Goal: Task Accomplishment & Management: Manage account settings

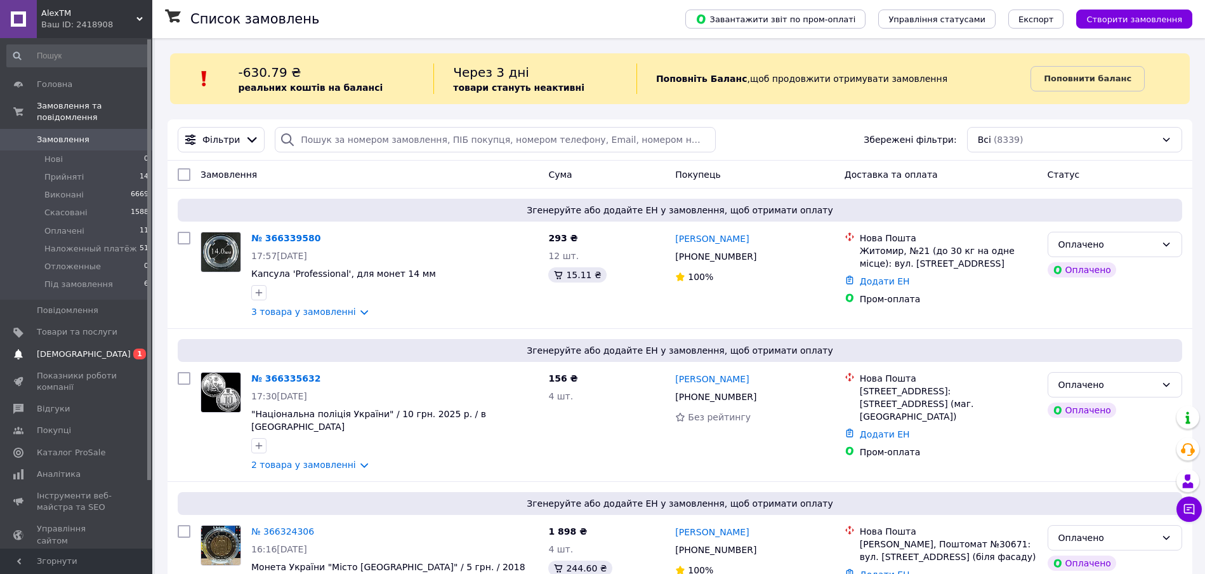
click at [79, 348] on span "[DEMOGRAPHIC_DATA]" at bounding box center [84, 353] width 94 height 11
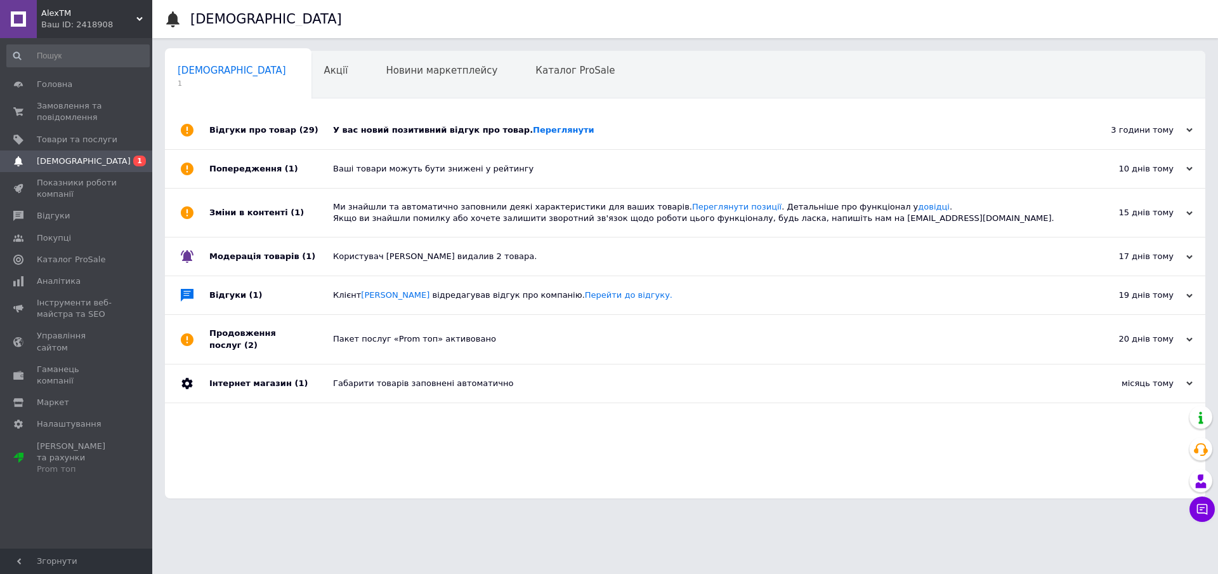
click at [444, 132] on div "У вас новий позитивний відгук про товар. Переглянути" at bounding box center [699, 129] width 733 height 11
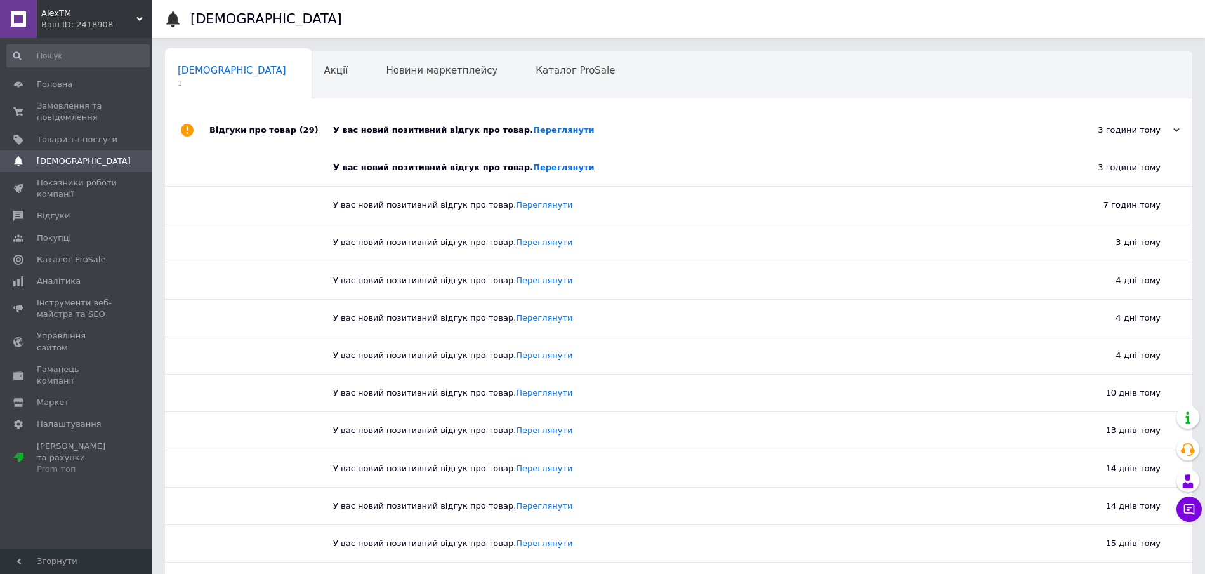
click at [533, 171] on link "Переглянути" at bounding box center [564, 167] width 62 height 10
click at [51, 108] on span "Замовлення та повідомлення" at bounding box center [77, 111] width 81 height 23
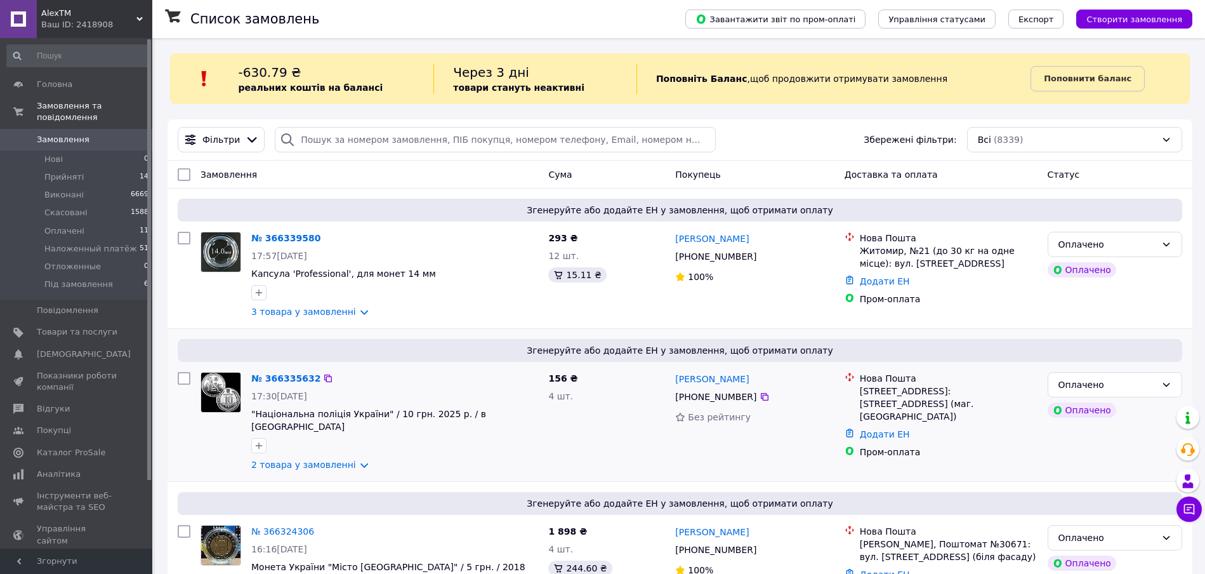
scroll to position [397, 0]
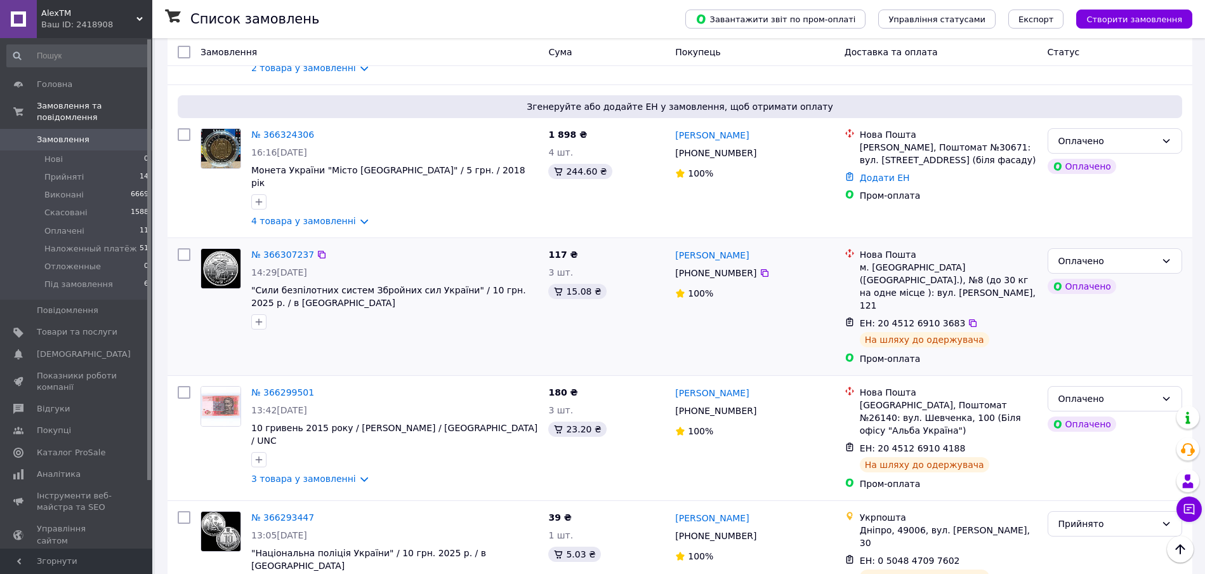
drag, startPoint x: 287, startPoint y: 224, endPoint x: 552, endPoint y: 313, distance: 279.3
click at [556, 314] on div "117 ₴ 3 шт. 15.08 ₴" at bounding box center [606, 306] width 127 height 127
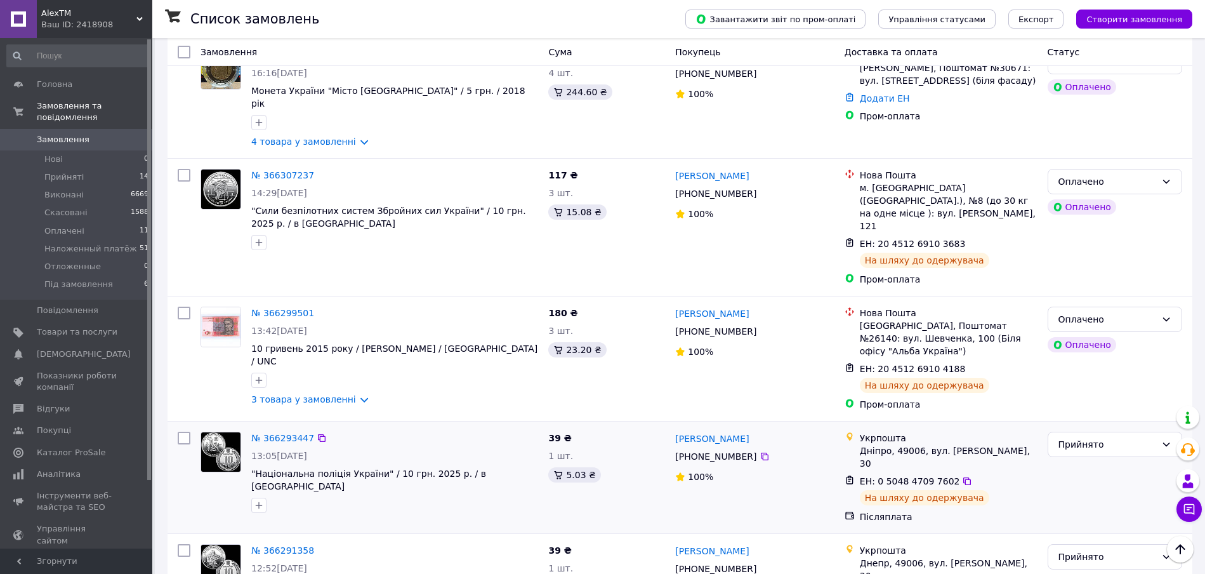
scroll to position [555, 0]
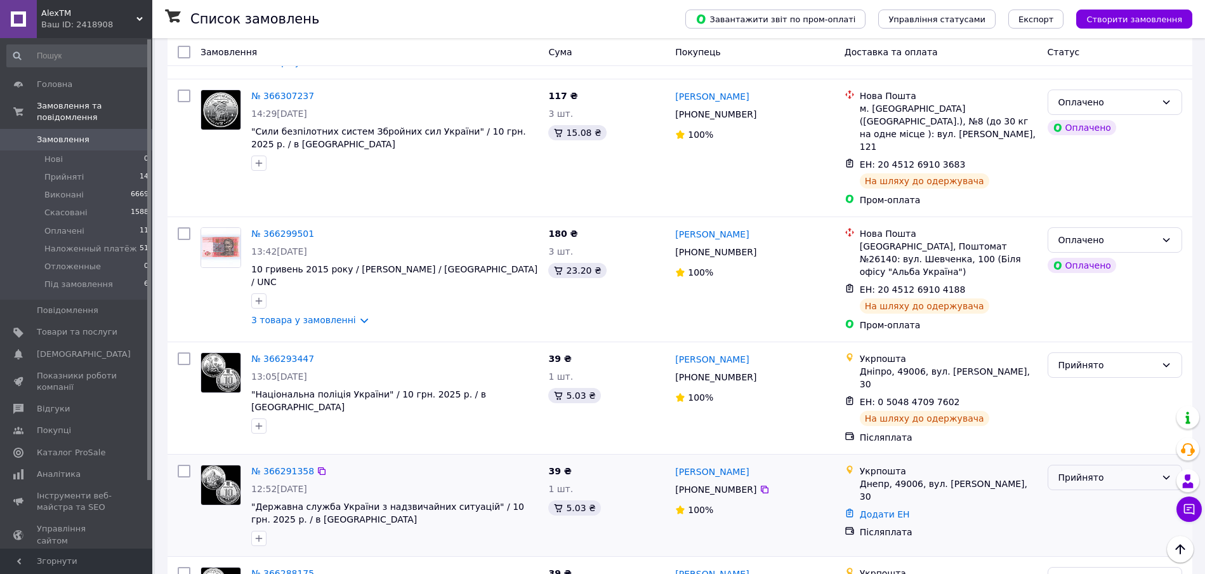
click at [1086, 470] on div "Прийнято" at bounding box center [1107, 477] width 98 height 14
click at [1100, 494] on li "Наложенный платёж" at bounding box center [1114, 498] width 133 height 23
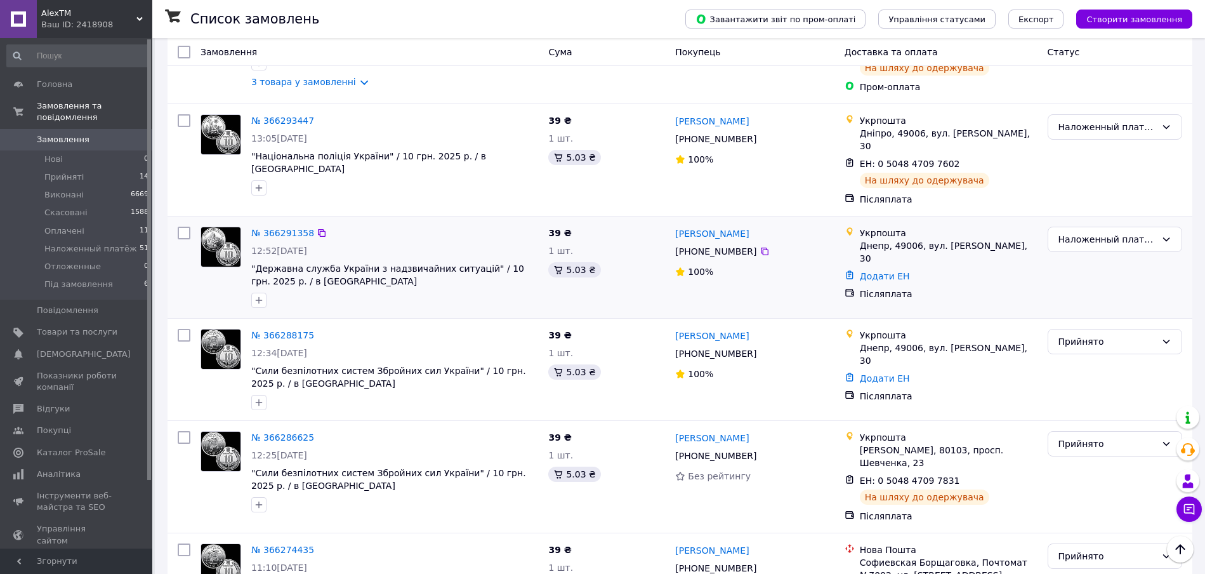
scroll to position [872, 0]
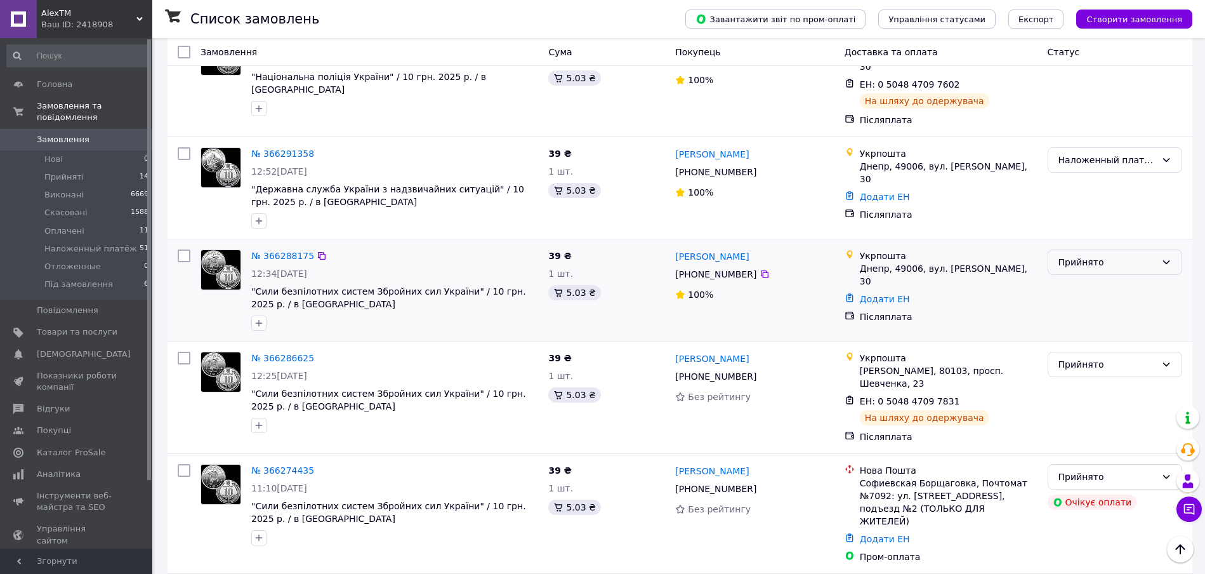
click at [1104, 255] on div "Прийнято" at bounding box center [1107, 262] width 98 height 14
click at [1117, 276] on li "Наложенный платёж" at bounding box center [1114, 283] width 133 height 23
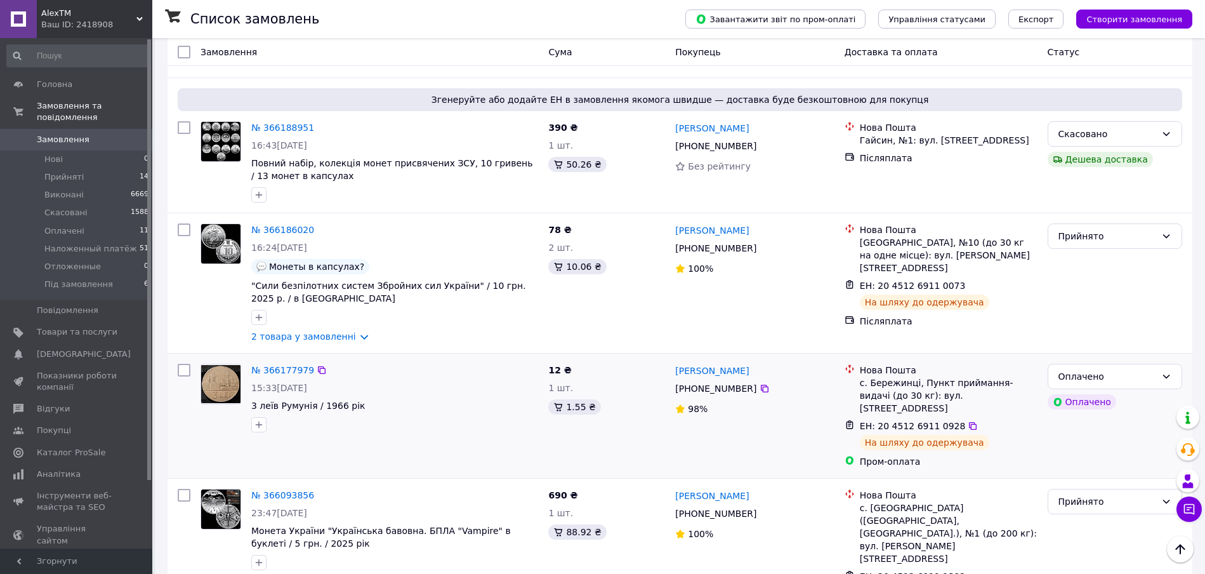
scroll to position [2141, 0]
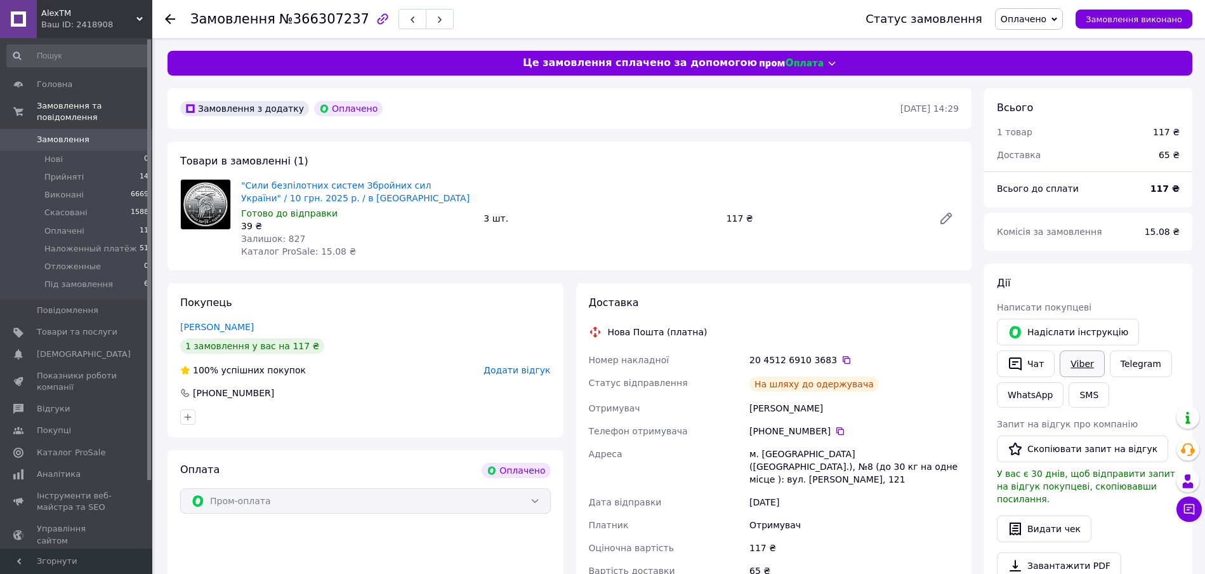
click at [1075, 367] on link "Viber" at bounding box center [1082, 363] width 44 height 27
click at [1028, 365] on button "Чат" at bounding box center [1026, 363] width 58 height 27
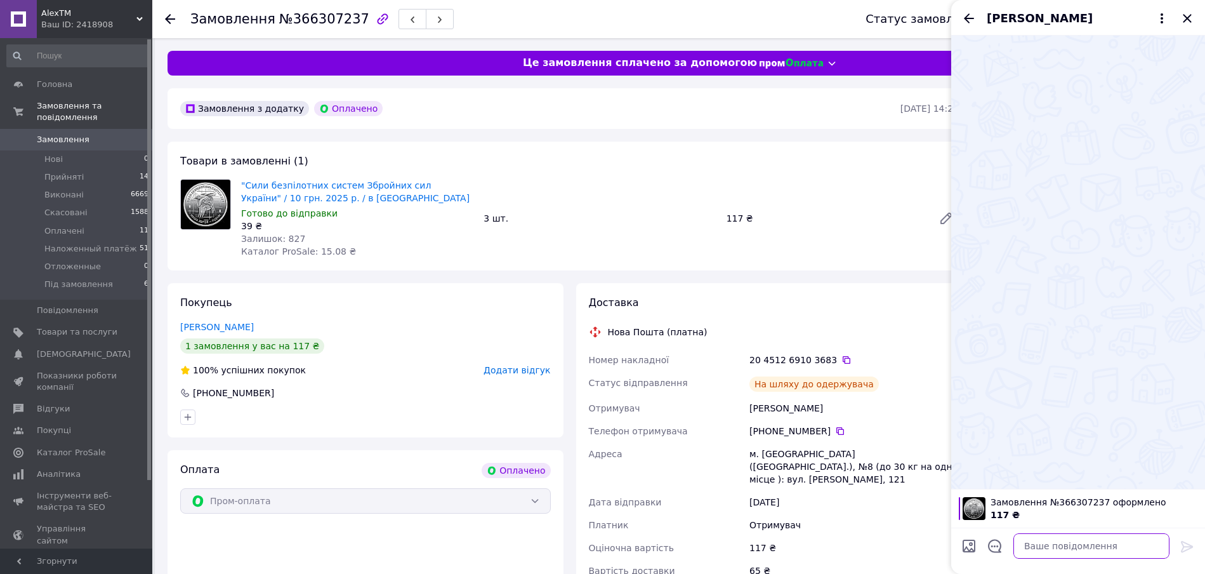
paste textarea "Вітаю, Ваше замовлення (365780190) відправлене Новою поштою. Ваш √ ттн 20451267…"
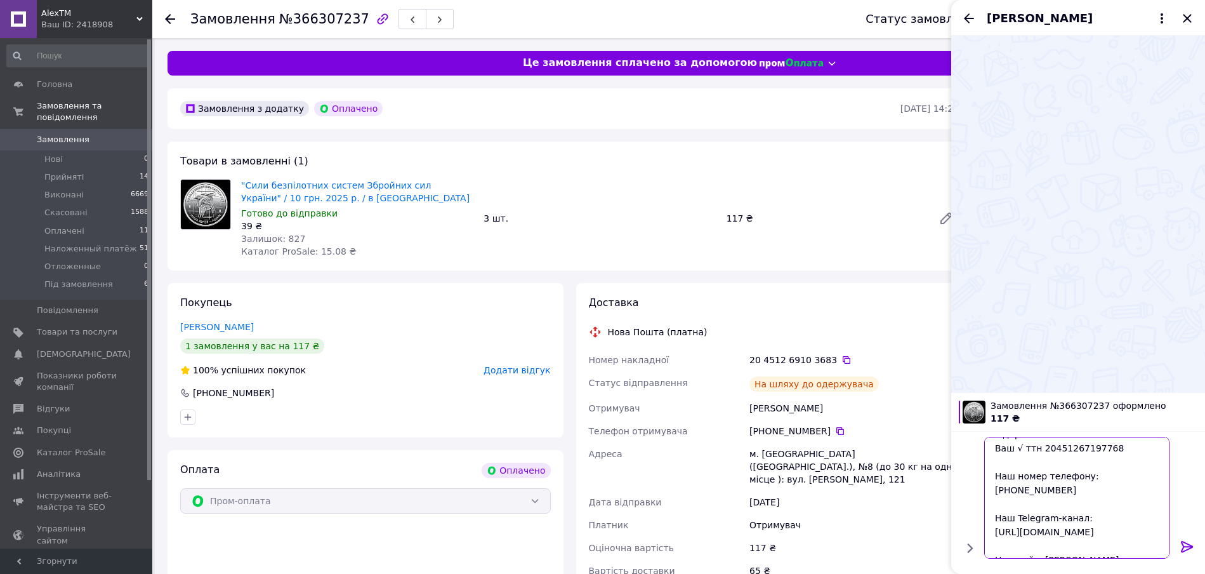
scroll to position [43, 0]
drag, startPoint x: 286, startPoint y: 20, endPoint x: 346, endPoint y: 21, distance: 60.3
click at [346, 21] on span "№366307237" at bounding box center [324, 18] width 90 height 15
copy span "366307237"
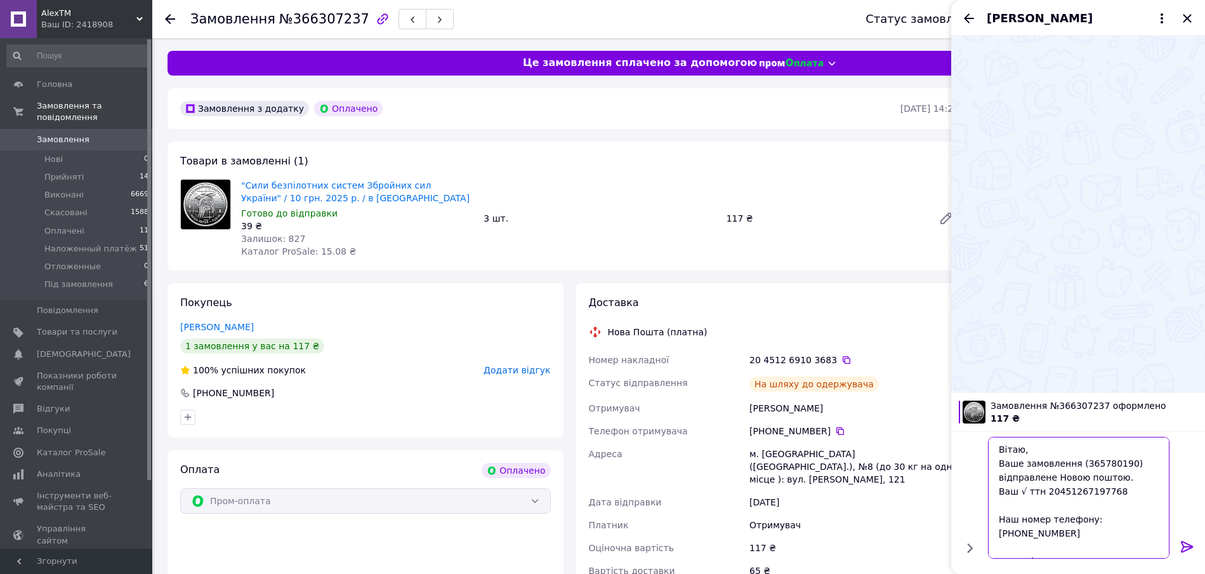
drag, startPoint x: 1078, startPoint y: 463, endPoint x: 1117, endPoint y: 464, distance: 39.4
click at [1117, 464] on textarea "Вітаю, Ваше замовлення (365780190) відправлене Новою поштою. Ваш √ ттн 20451267…" at bounding box center [1078, 498] width 181 height 122
paste textarea "6307237"
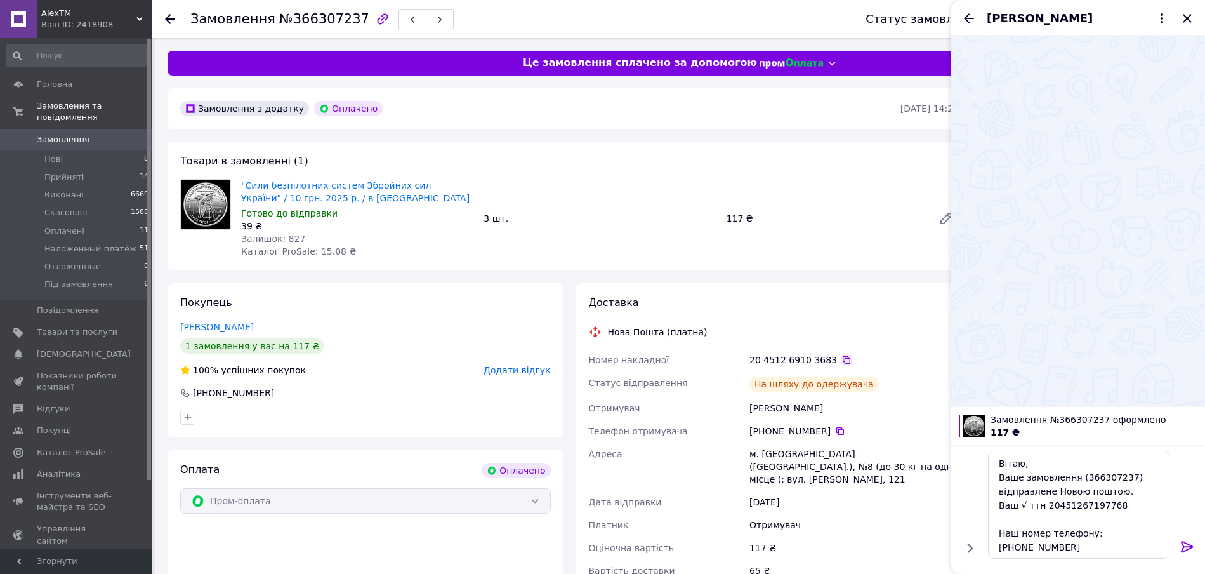
click at [841, 360] on icon at bounding box center [846, 360] width 10 height 10
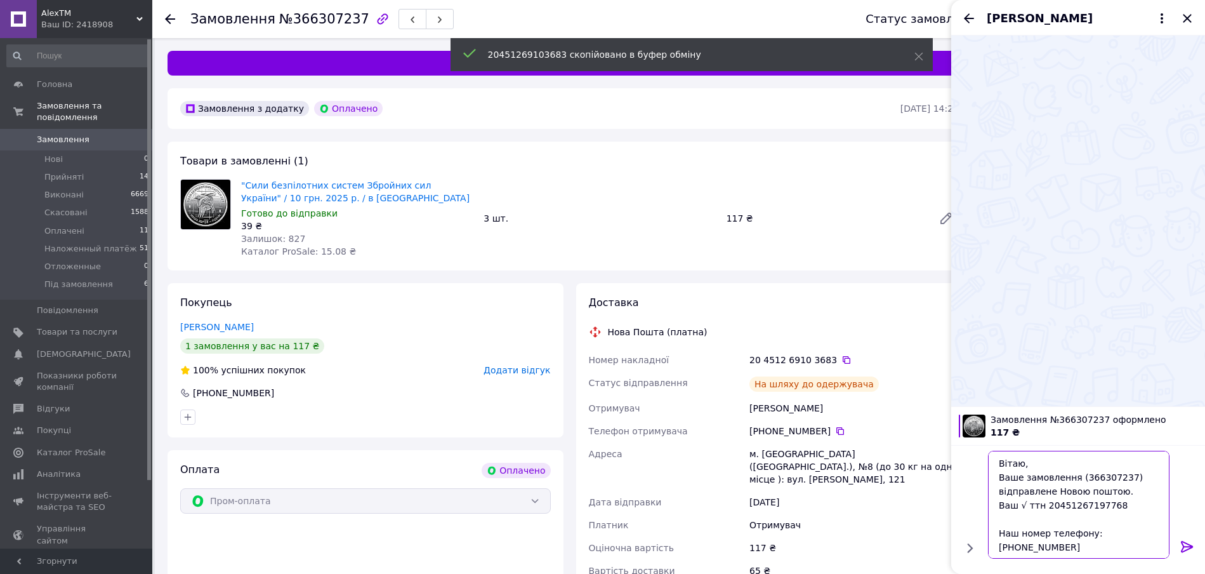
drag, startPoint x: 1114, startPoint y: 509, endPoint x: 1043, endPoint y: 506, distance: 71.2
click at [1043, 506] on textarea "Вітаю, Ваше замовлення (366307237) відправлене Новою поштою. Ваш √ ттн 20451267…" at bounding box center [1078, 504] width 181 height 108
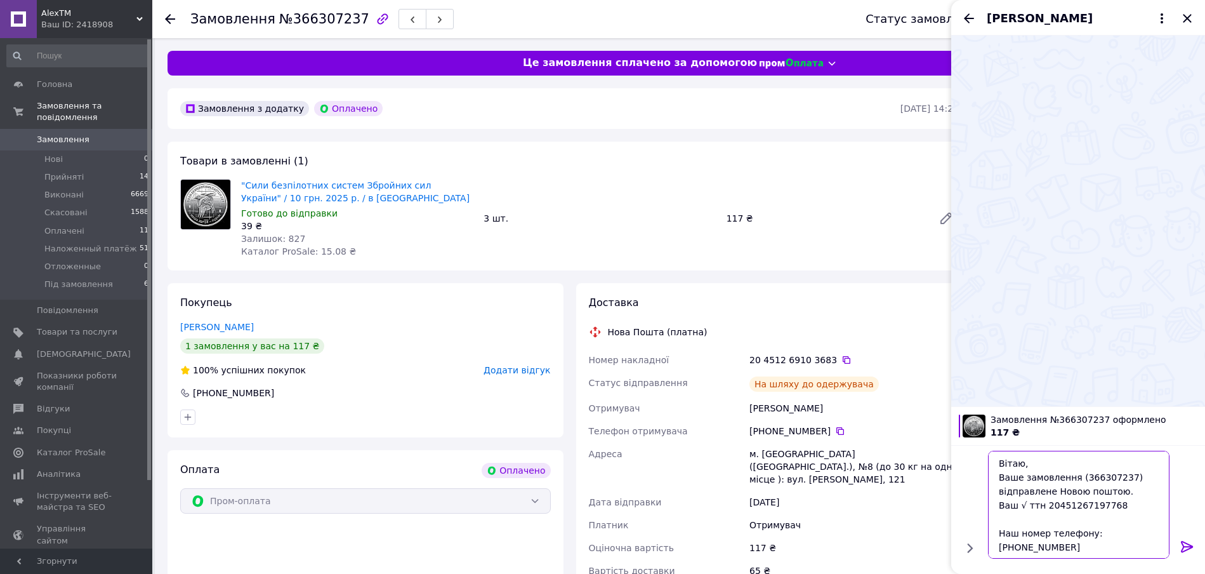
paste textarea "9103683"
type textarea "Вітаю, Ваше замовлення (366307237) відправлене Новою поштою. Ваш √ ттн 20451269…"
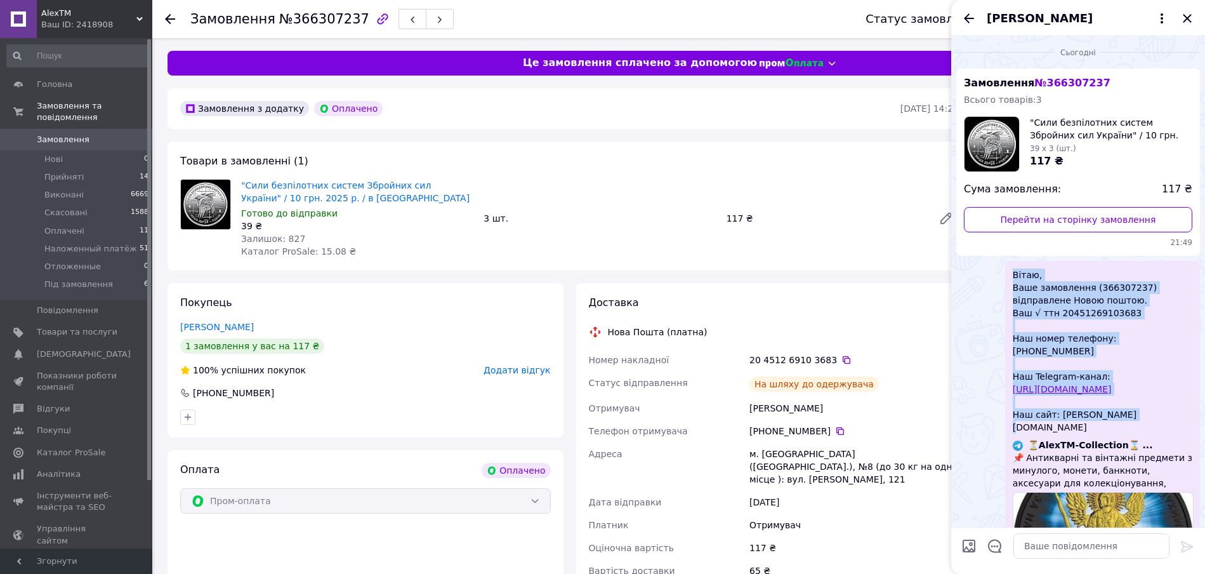
drag, startPoint x: 1013, startPoint y: 275, endPoint x: 1140, endPoint y: 398, distance: 177.7
click at [1140, 398] on span "Вітаю, Ваше замовлення (366307237) відправлене Новою поштою. Ваш √ ттн 20451269…" at bounding box center [1103, 350] width 180 height 165
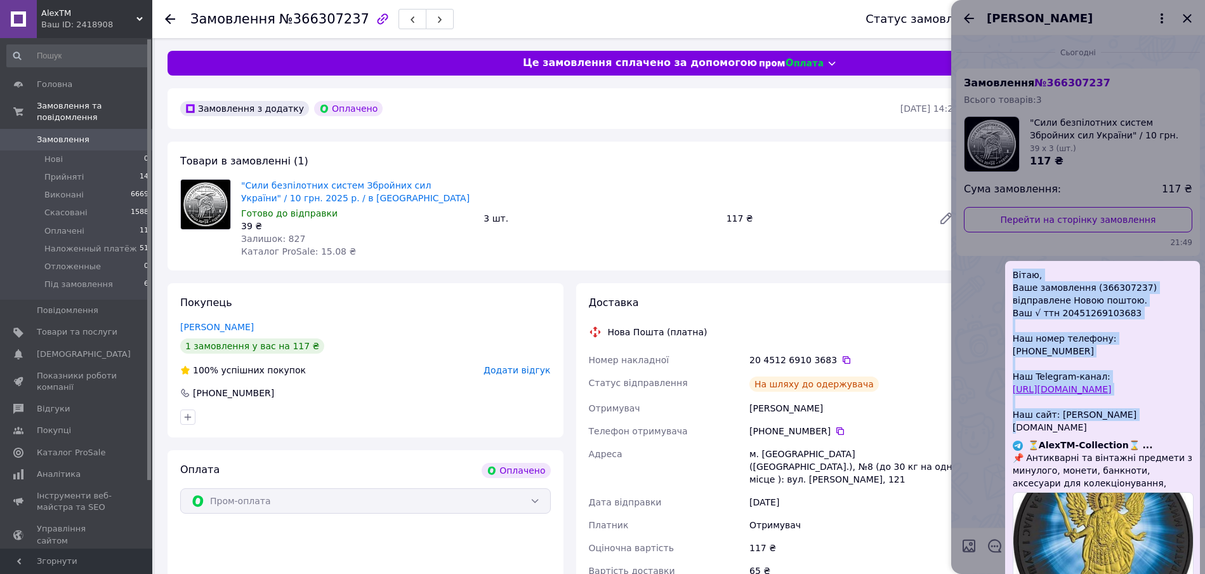
copy span "Вітаю, Ваше замовлення (366307237) відправлене Новою поштою. Ваш √ ттн 20451269…"
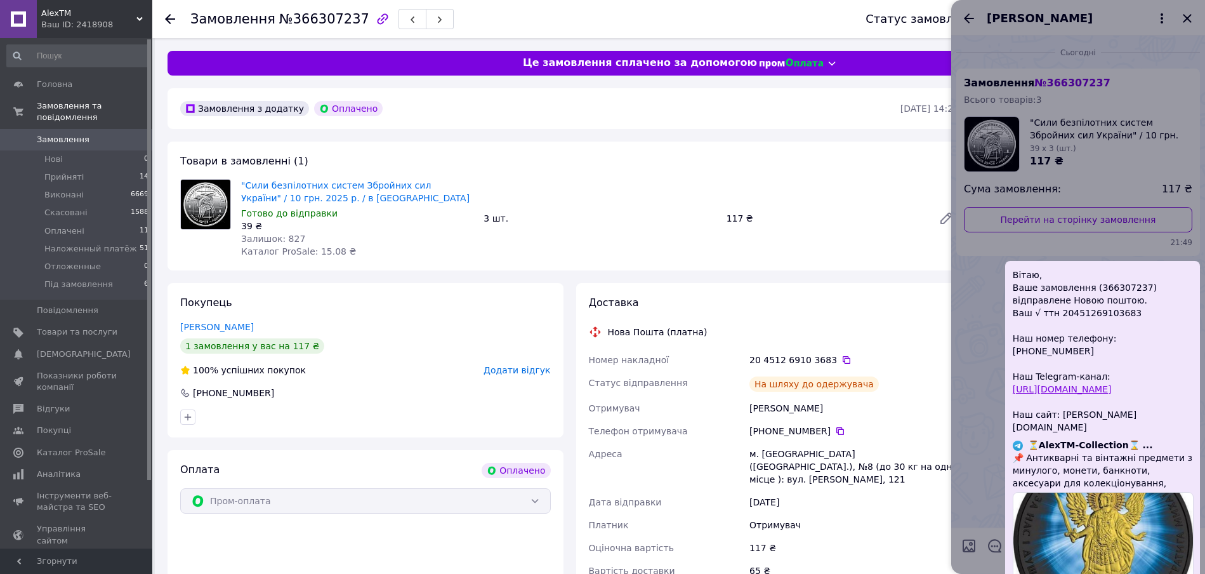
click at [1185, 15] on div at bounding box center [1078, 287] width 254 height 574
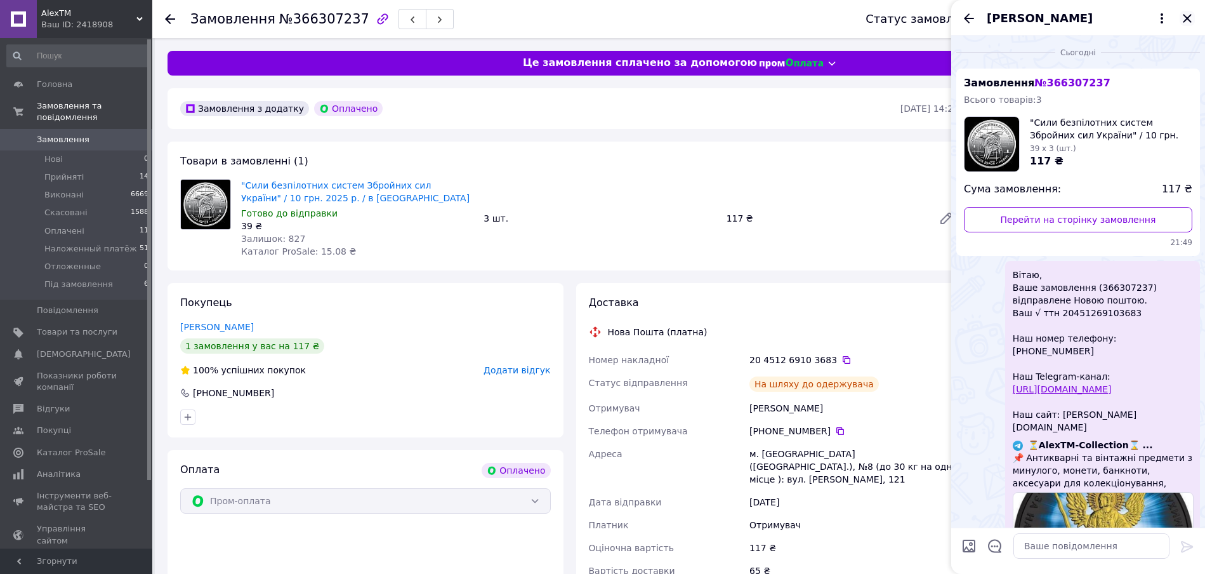
click at [1185, 16] on icon "Закрити" at bounding box center [1187, 18] width 8 height 8
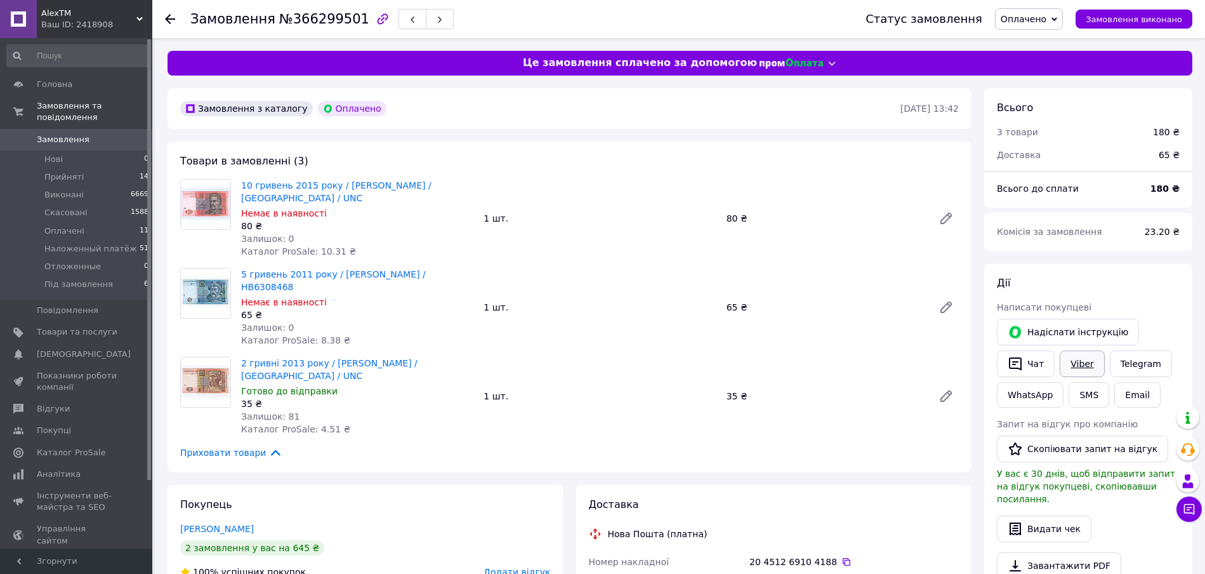
click at [1090, 364] on link "Viber" at bounding box center [1082, 363] width 44 height 27
drag, startPoint x: 284, startPoint y: 18, endPoint x: 345, endPoint y: 20, distance: 60.9
click at [345, 20] on span "№366299501" at bounding box center [324, 18] width 90 height 15
copy span "366299501"
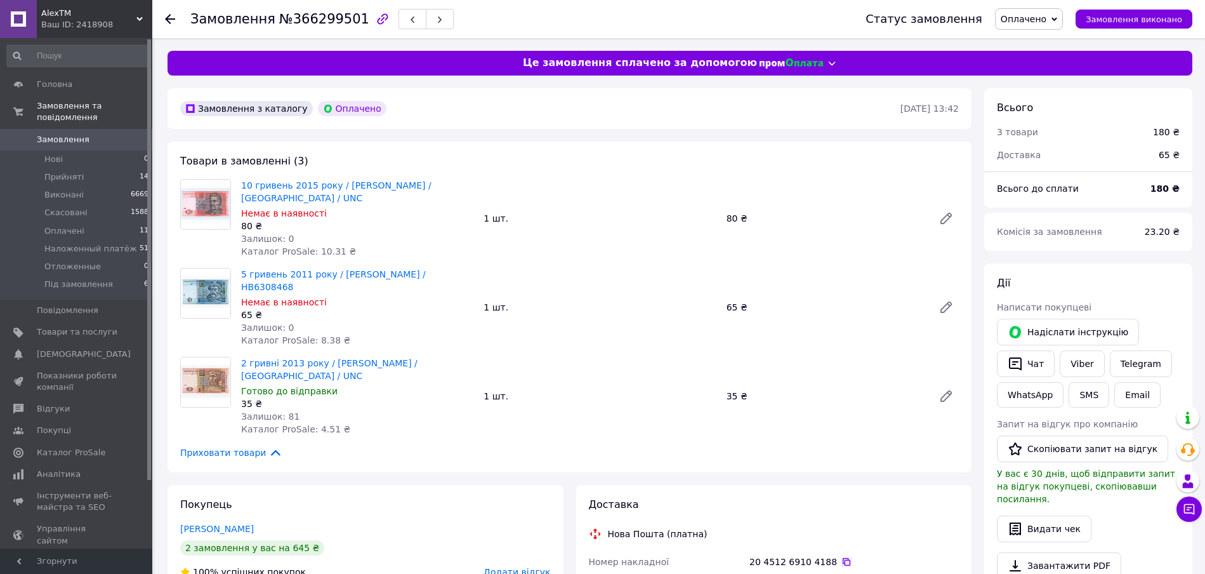
click at [841, 556] on icon at bounding box center [846, 561] width 10 height 10
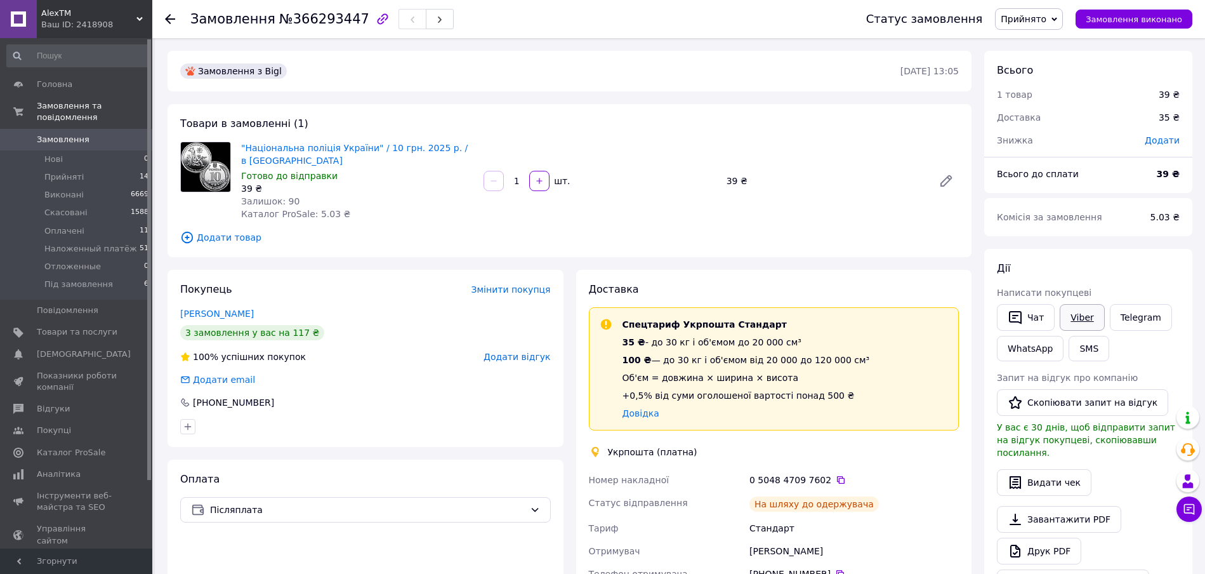
click at [1086, 319] on link "Viber" at bounding box center [1082, 317] width 44 height 27
click at [347, 23] on span "№366293447" at bounding box center [324, 18] width 90 height 15
drag, startPoint x: 347, startPoint y: 23, endPoint x: 334, endPoint y: 20, distance: 13.7
click at [334, 20] on span "№366293447" at bounding box center [324, 18] width 90 height 15
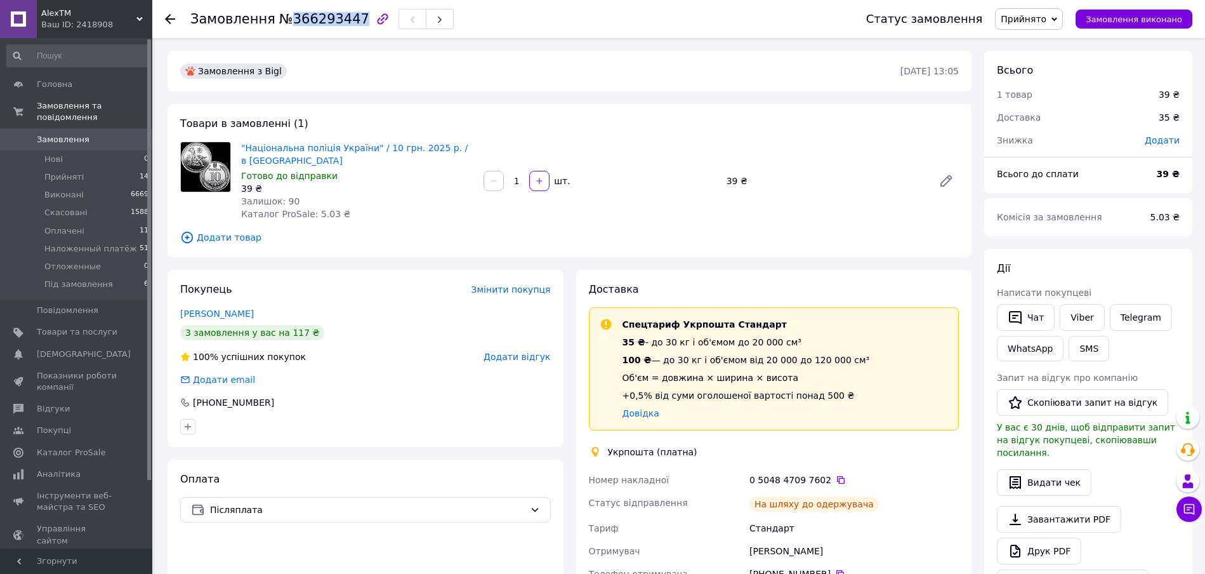
drag, startPoint x: 284, startPoint y: 22, endPoint x: 345, endPoint y: 23, distance: 60.9
click at [345, 23] on span "№366293447" at bounding box center [324, 18] width 90 height 15
copy span "366293447"
click at [837, 480] on icon at bounding box center [841, 480] width 8 height 8
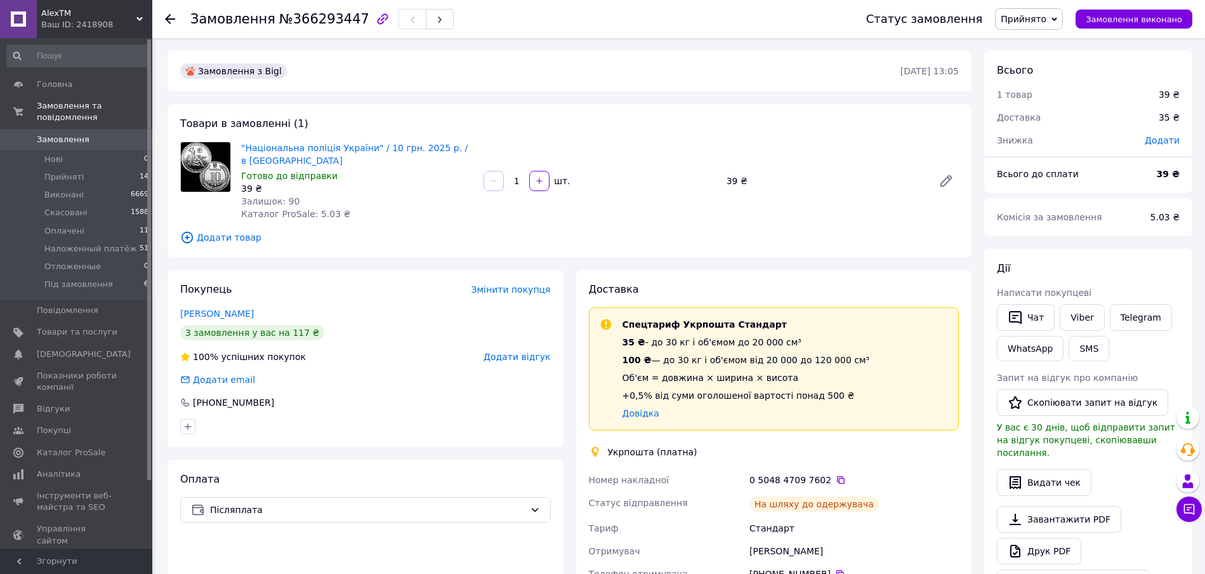
click at [1044, 25] on span "Прийнято" at bounding box center [1029, 19] width 68 height 22
click at [1067, 98] on li "Наложенный платёж" at bounding box center [1047, 101] width 105 height 19
click at [1075, 320] on link "Viber" at bounding box center [1082, 317] width 44 height 27
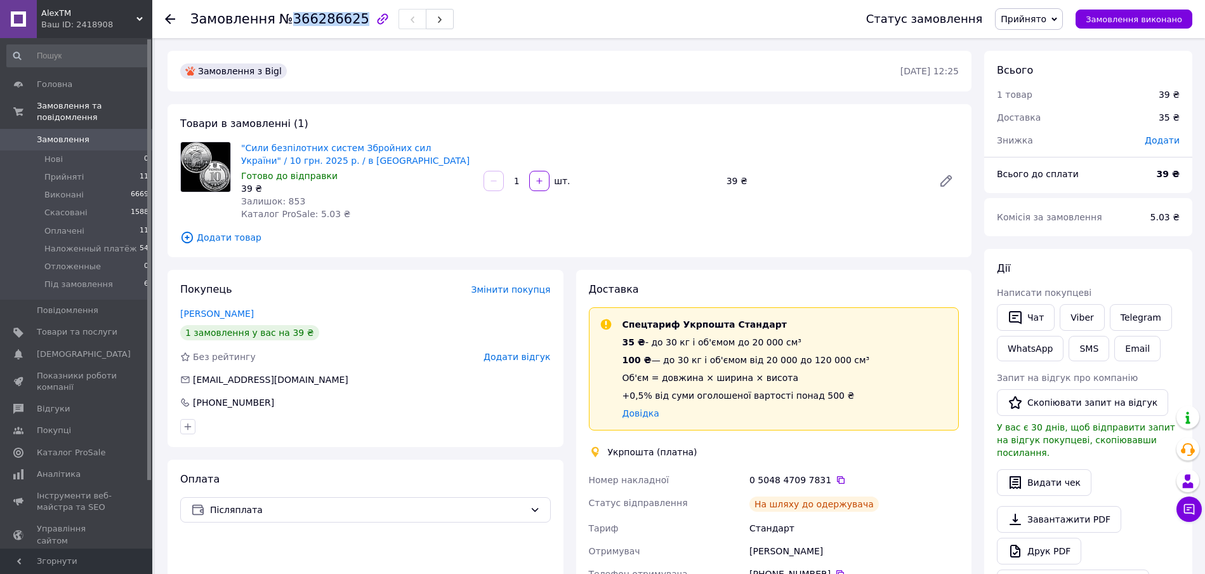
drag, startPoint x: 284, startPoint y: 20, endPoint x: 346, endPoint y: 23, distance: 61.6
click at [346, 23] on span "№366286625" at bounding box center [324, 18] width 90 height 15
copy span "366286625"
click at [836, 476] on icon at bounding box center [841, 480] width 10 height 10
click at [1046, 15] on span "Прийнято" at bounding box center [1024, 19] width 46 height 10
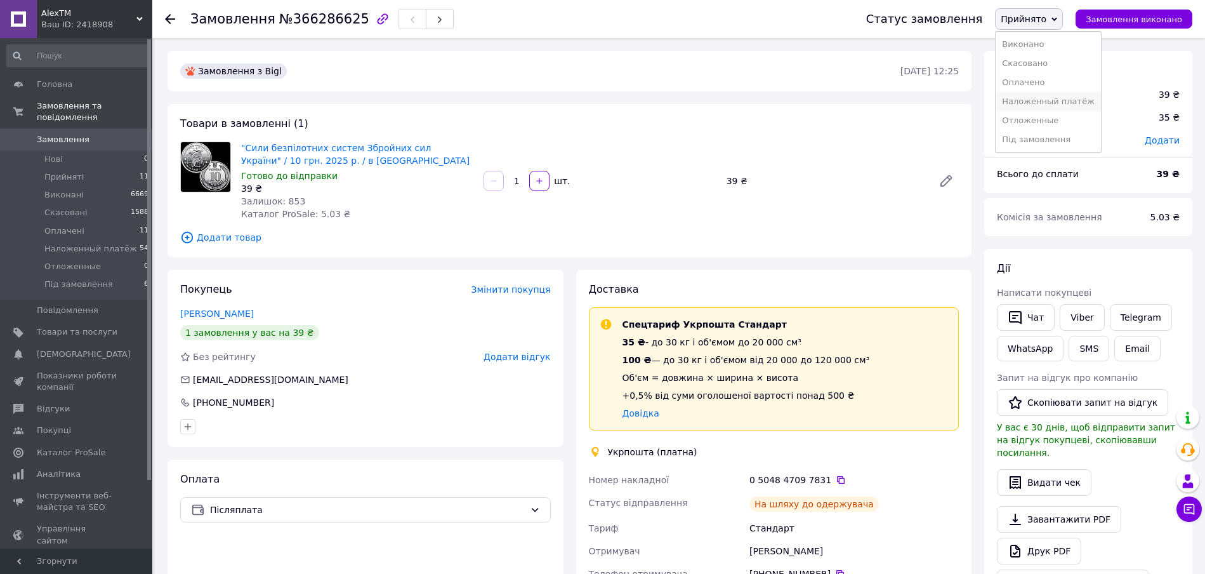
click at [1058, 103] on li "Наложенный платёж" at bounding box center [1047, 101] width 105 height 19
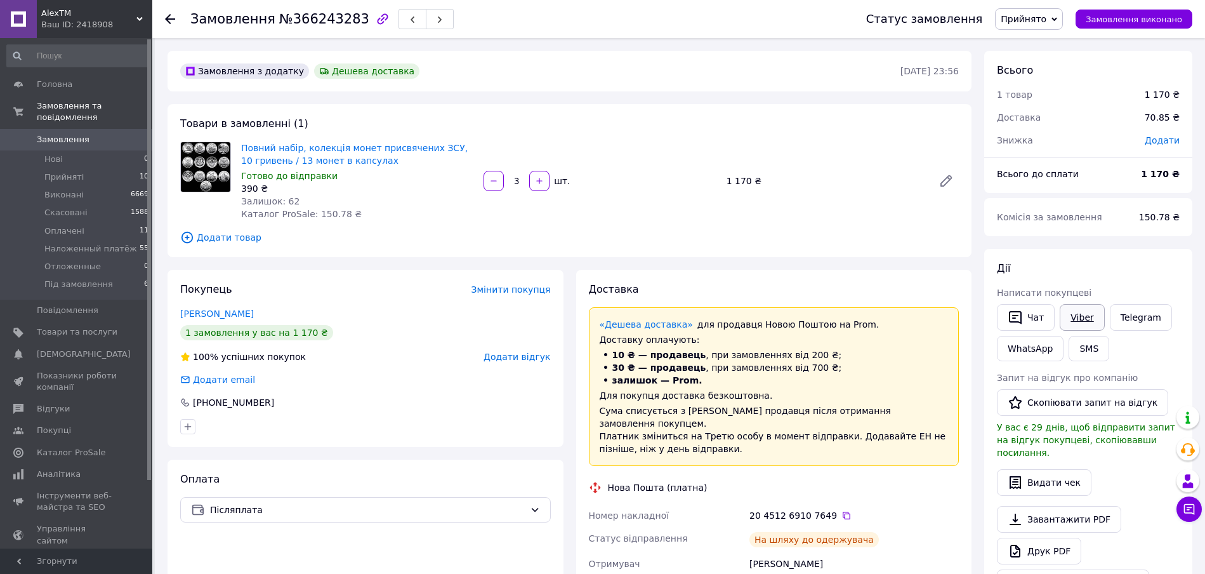
click at [1089, 317] on link "Viber" at bounding box center [1082, 317] width 44 height 27
click at [1036, 317] on button "Чат" at bounding box center [1026, 317] width 58 height 27
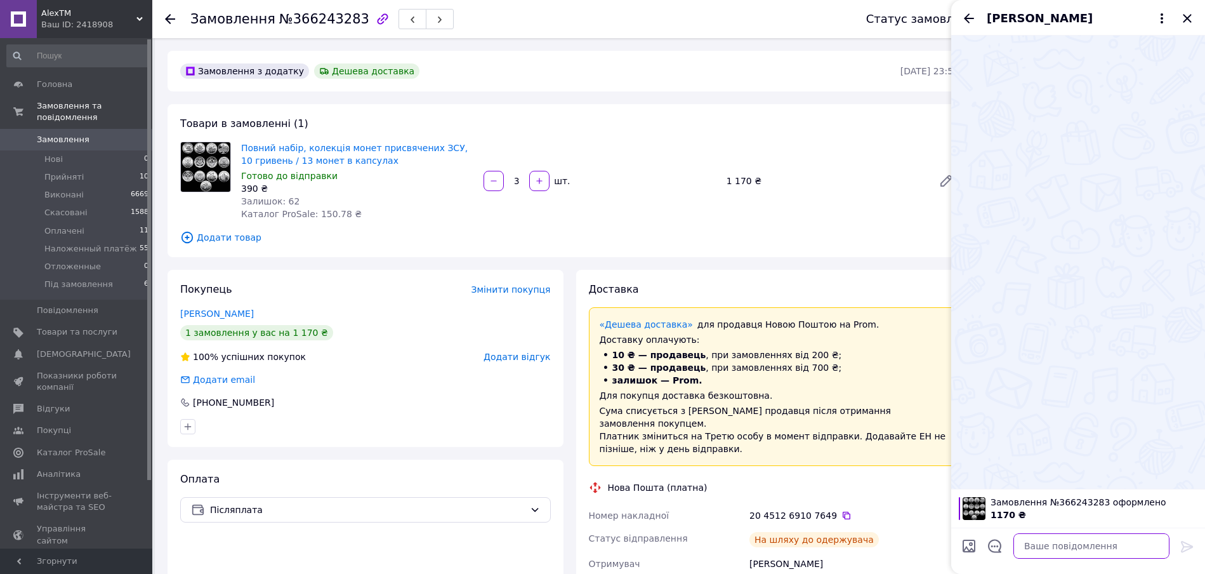
paste textarea "Вітаю, Ваше замовлення (366299501) відправлене Новою поштою. Ваш √ ттн 20451269…"
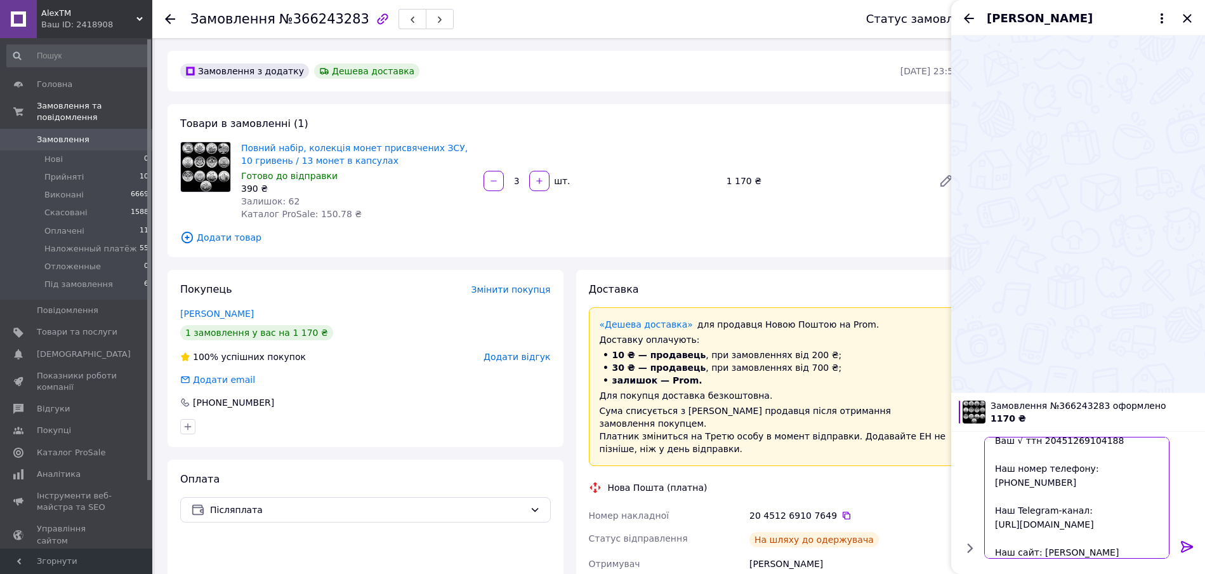
scroll to position [43, 0]
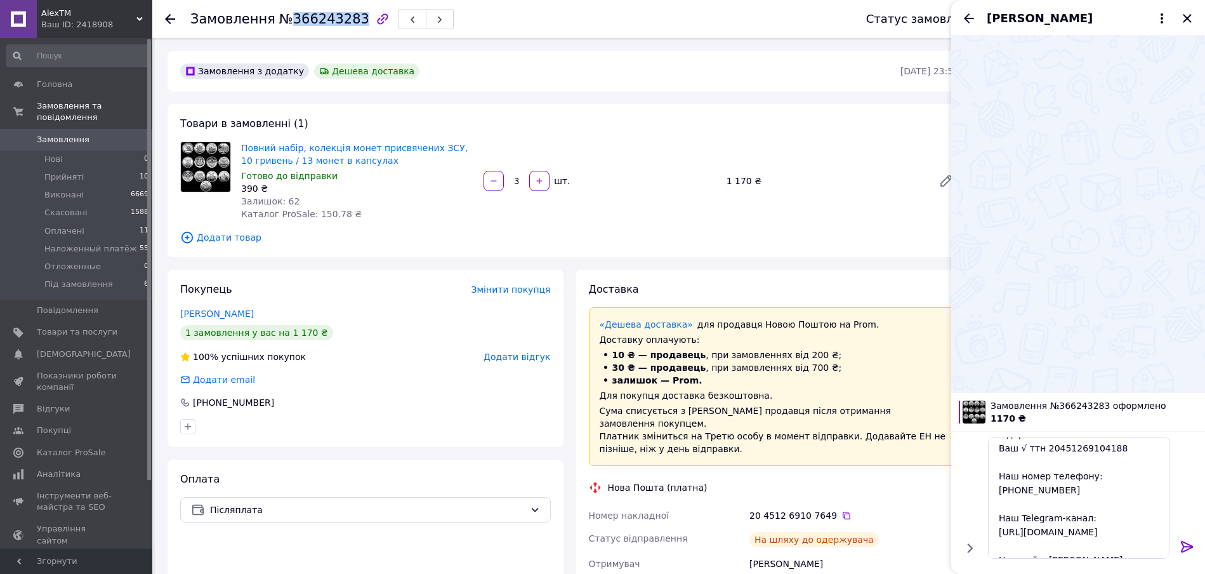
drag, startPoint x: 286, startPoint y: 23, endPoint x: 346, endPoint y: 22, distance: 60.3
click at [346, 22] on span "№366243283" at bounding box center [324, 18] width 90 height 15
copy span "366243283"
drag, startPoint x: 1118, startPoint y: 463, endPoint x: 1077, endPoint y: 464, distance: 40.6
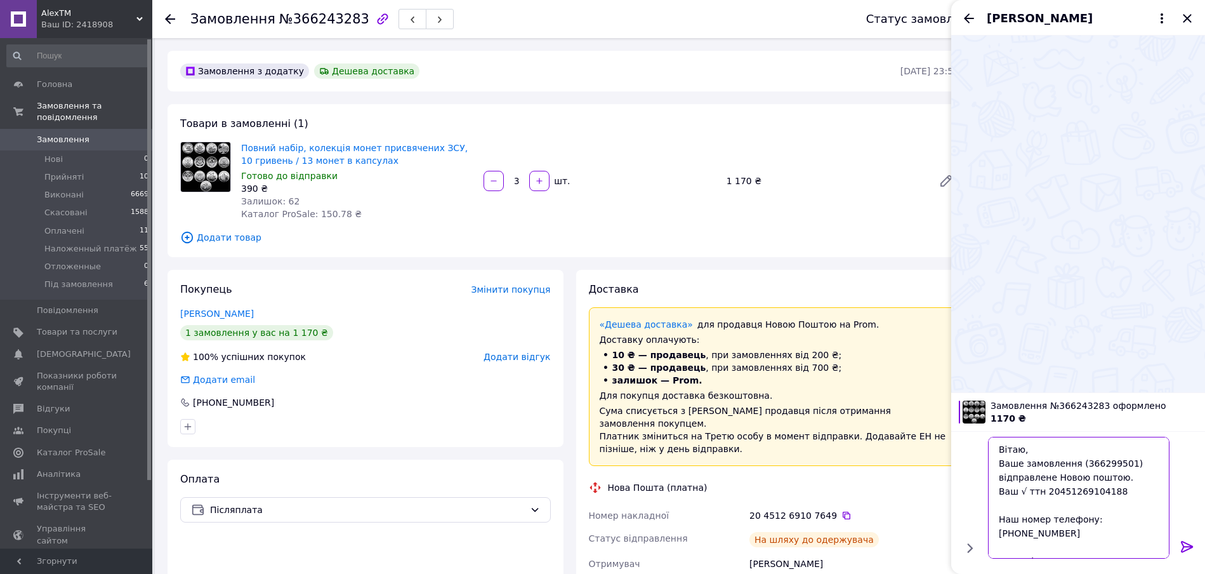
click at [1077, 464] on textarea "Вітаю, Ваше замовлення (366299501) відправлене Новою поштою. Ваш √ ттн 20451269…" at bounding box center [1078, 498] width 181 height 122
paste textarea "43283"
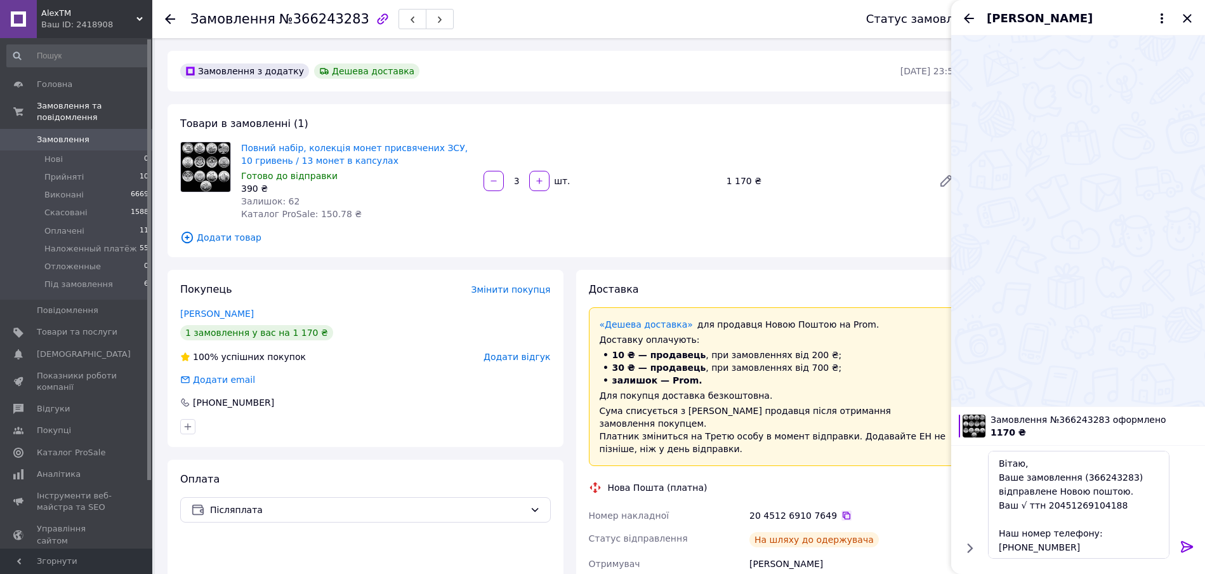
click at [841, 510] on icon at bounding box center [846, 515] width 10 height 10
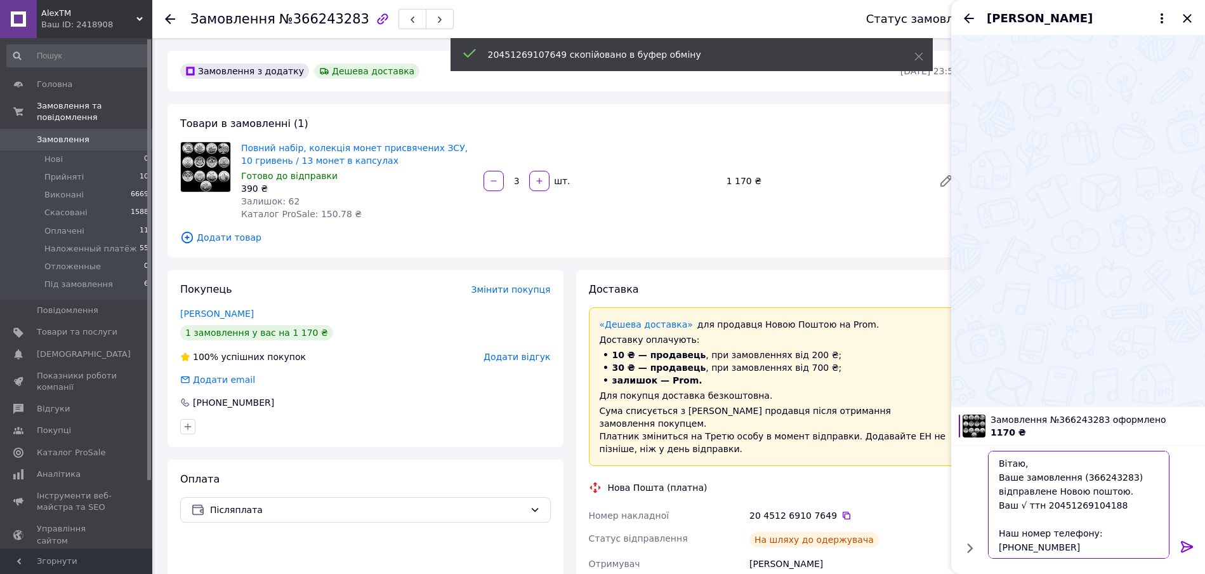
drag, startPoint x: 1108, startPoint y: 505, endPoint x: 1042, endPoint y: 504, distance: 66.6
click at [1042, 504] on textarea "Вітаю, Ваше замовлення (366243283) відправлене Новою поштою. Ваш √ ттн 20451269…" at bounding box center [1078, 504] width 181 height 108
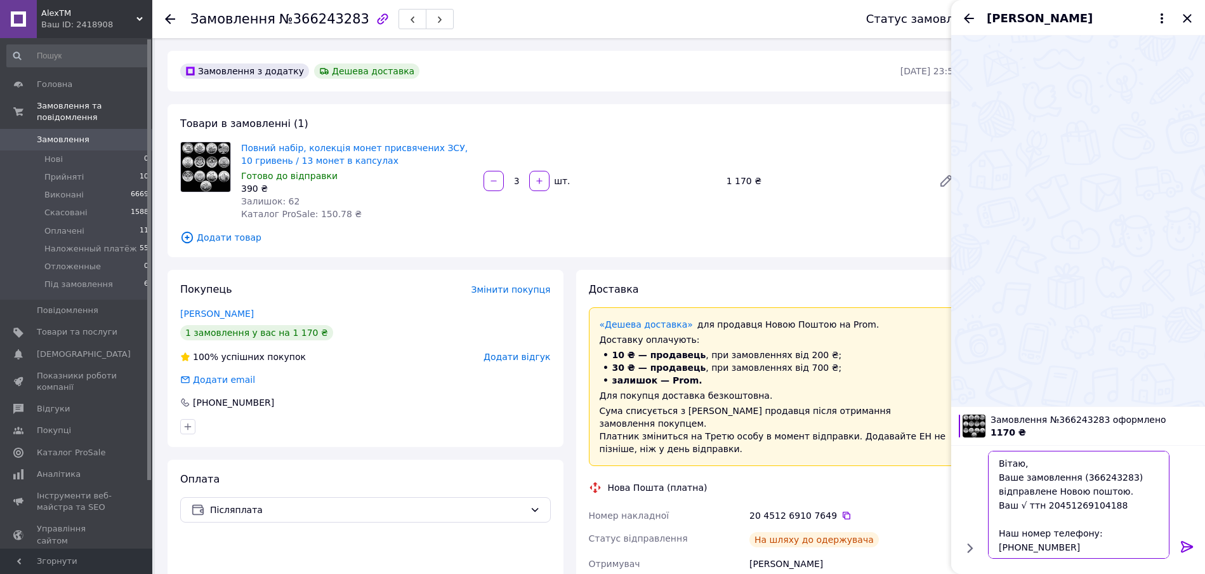
paste textarea "7649"
type textarea "Вітаю, Ваше замовлення (366243283) відправлене Новою поштою. Ваш √ ттн 20451269…"
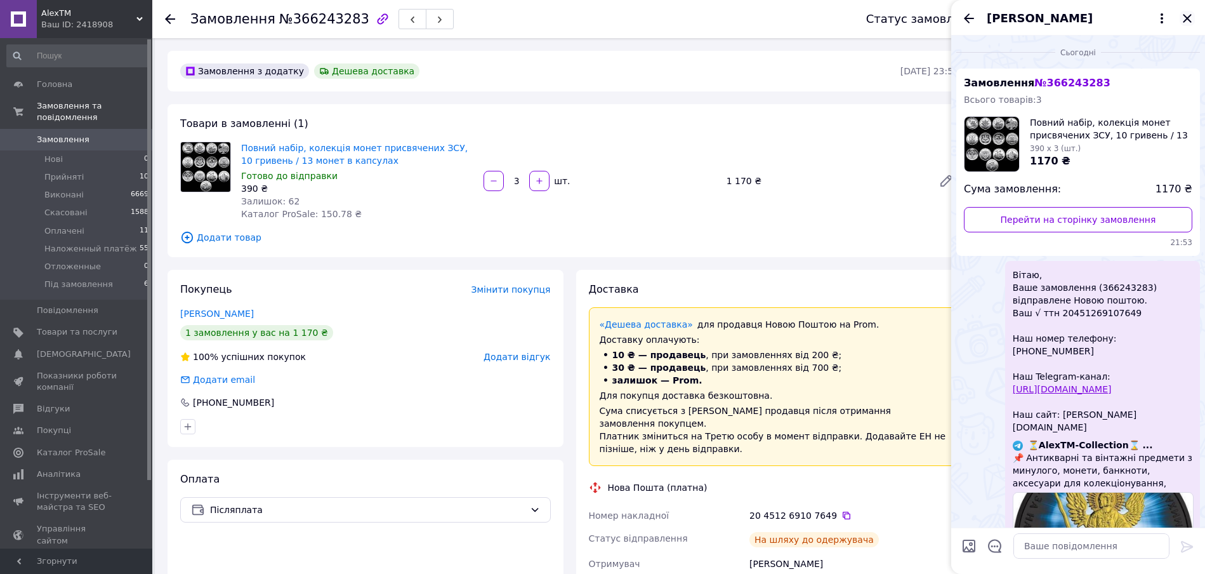
click at [1186, 17] on icon "Закрити" at bounding box center [1187, 18] width 8 height 8
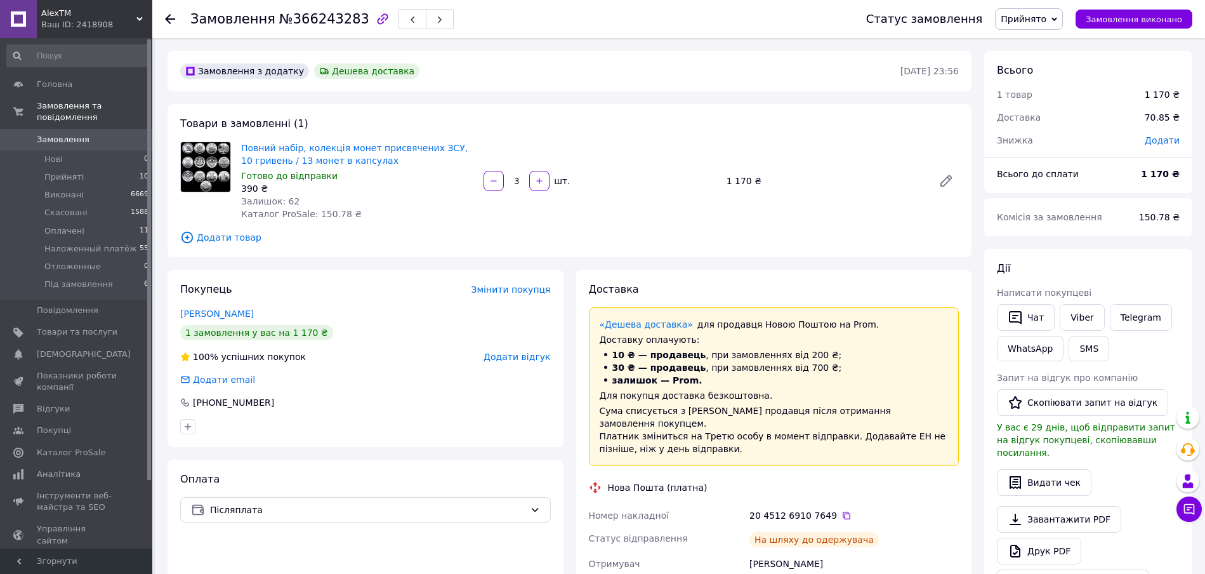
click at [1015, 23] on span "Прийнято" at bounding box center [1029, 19] width 68 height 22
click at [1040, 102] on li "Наложенный платёж" at bounding box center [1047, 101] width 105 height 19
click at [1091, 316] on link "Viber" at bounding box center [1082, 317] width 44 height 27
drag, startPoint x: 281, startPoint y: 24, endPoint x: 346, endPoint y: 25, distance: 65.4
click at [346, 25] on span "№366232951" at bounding box center [324, 18] width 90 height 15
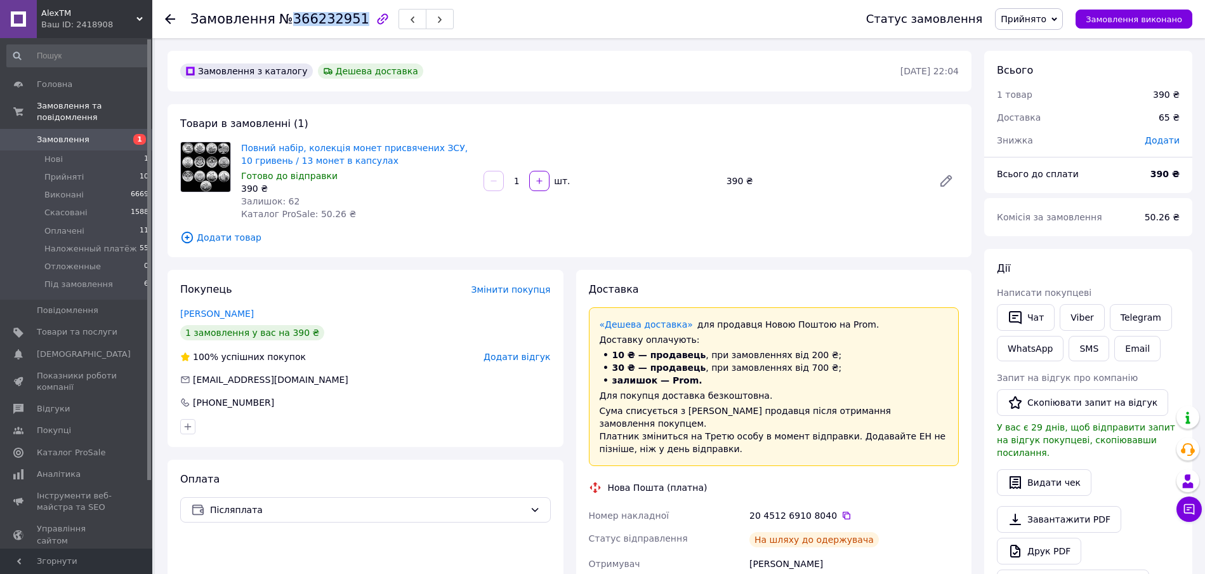
copy span "366232951"
click at [843, 511] on icon at bounding box center [847, 515] width 8 height 8
click at [1030, 14] on span "Прийнято" at bounding box center [1024, 19] width 46 height 10
click at [1053, 101] on li "Наложенный платёж" at bounding box center [1047, 101] width 105 height 19
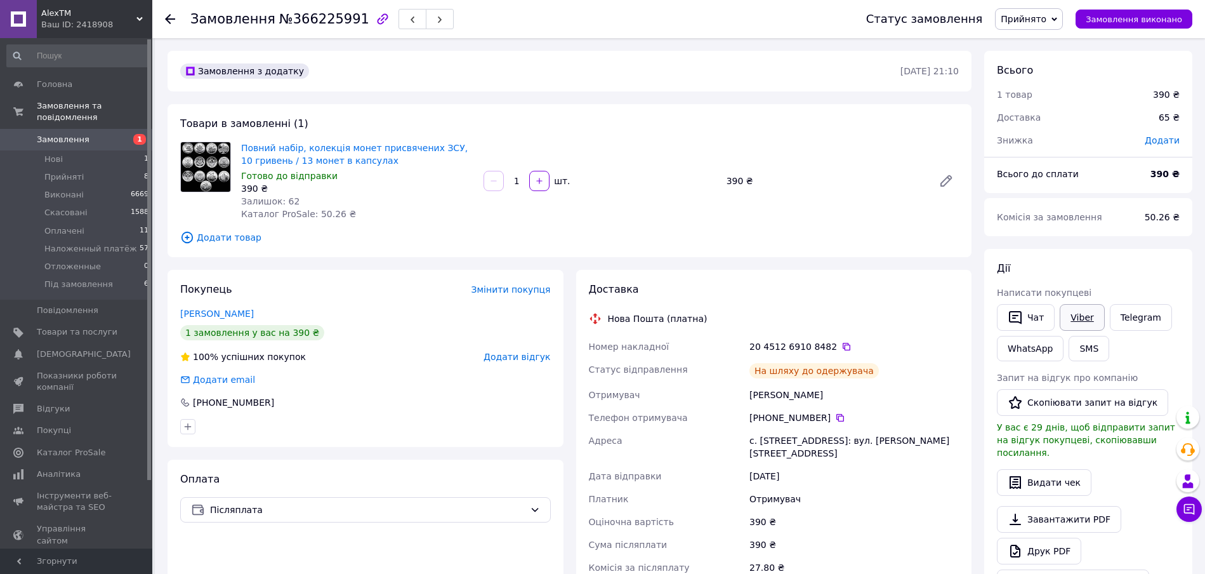
click at [1083, 314] on link "Viber" at bounding box center [1082, 317] width 44 height 27
click at [537, 550] on div "Оплата Післяплата" at bounding box center [365, 565] width 396 height 213
drag, startPoint x: 286, startPoint y: 20, endPoint x: 346, endPoint y: 20, distance: 59.6
click at [346, 20] on span "№366225991" at bounding box center [324, 18] width 90 height 15
copy span "366225991"
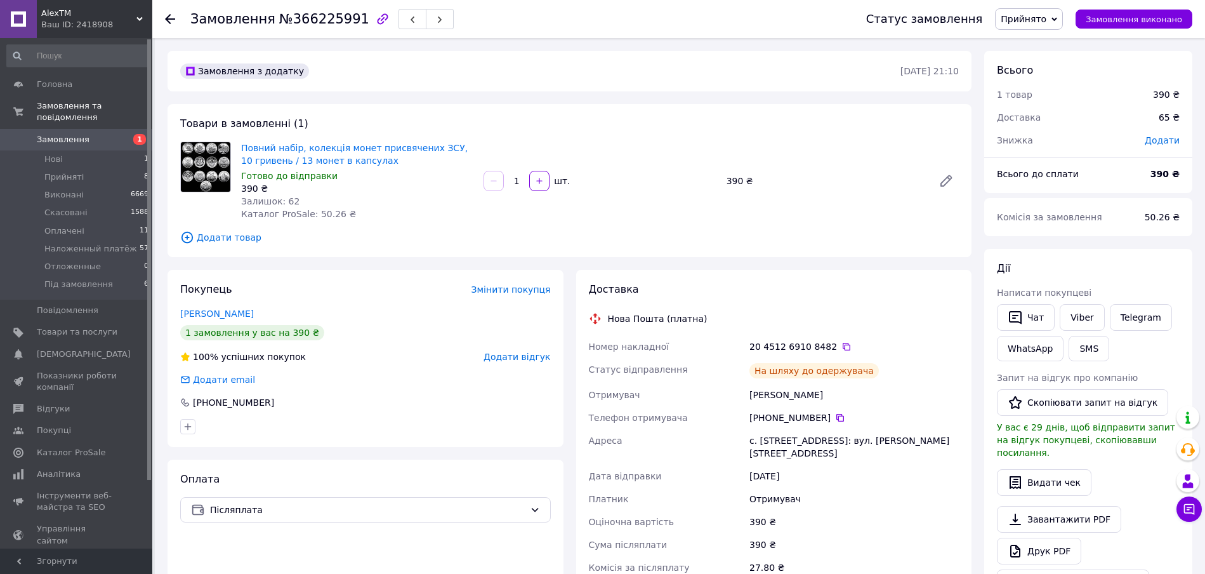
click at [515, 539] on div "Оплата Післяплата" at bounding box center [365, 565] width 396 height 213
click at [841, 345] on icon at bounding box center [846, 346] width 10 height 10
click at [1035, 25] on span "Прийнято" at bounding box center [1029, 19] width 68 height 22
click at [1055, 98] on li "Наложенный платёж" at bounding box center [1047, 101] width 105 height 19
click at [1085, 315] on link "Viber" at bounding box center [1082, 317] width 44 height 27
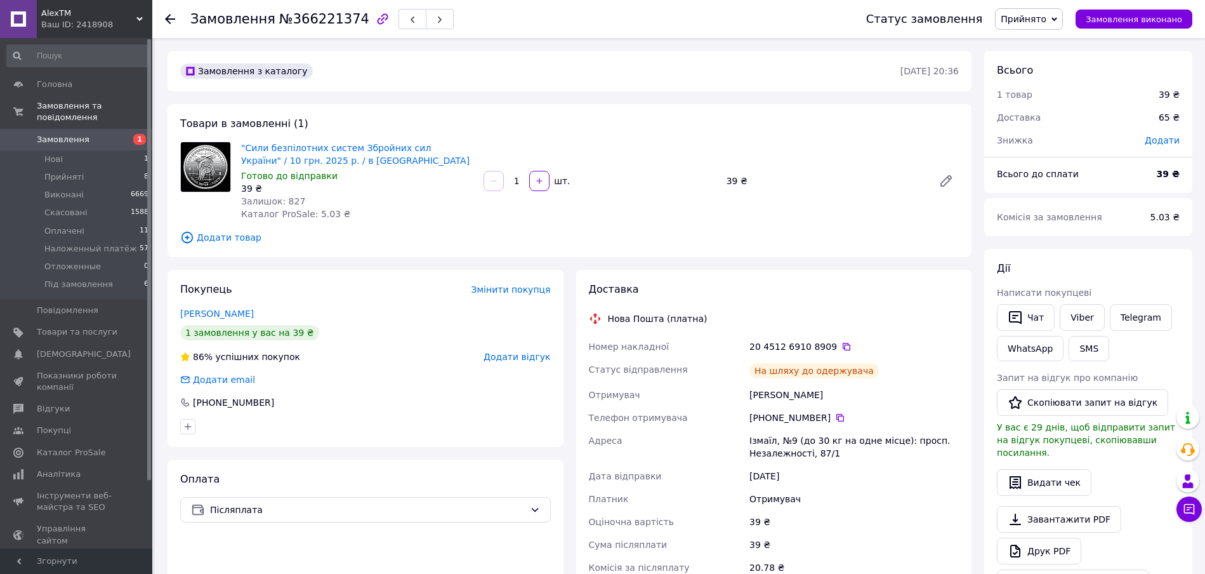
drag, startPoint x: 502, startPoint y: 555, endPoint x: 496, endPoint y: 543, distance: 13.1
click at [502, 555] on div "Оплата Післяплата" at bounding box center [365, 565] width 396 height 213
drag, startPoint x: 286, startPoint y: 23, endPoint x: 346, endPoint y: 18, distance: 60.4
click at [346, 18] on span "№366221374" at bounding box center [324, 18] width 90 height 15
copy span "366221374"
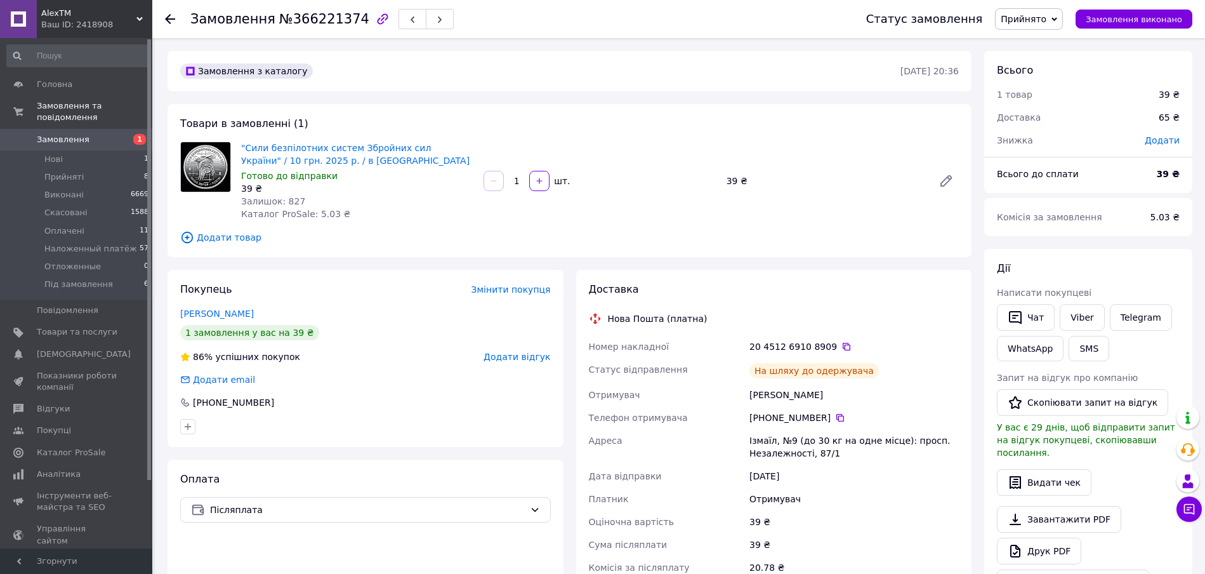
click at [490, 544] on div "Оплата Післяплата" at bounding box center [365, 565] width 396 height 213
click at [841, 343] on icon at bounding box center [846, 346] width 10 height 10
click at [1037, 24] on span "Прийнято" at bounding box center [1024, 19] width 46 height 10
click at [1054, 93] on li "Наложенный платёж" at bounding box center [1047, 101] width 105 height 19
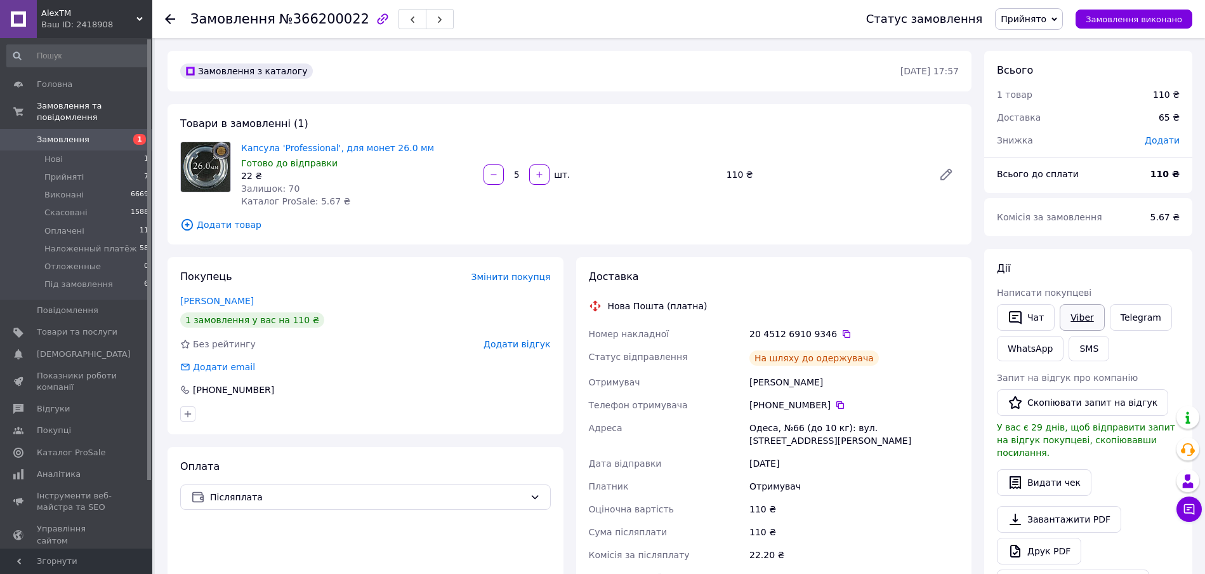
click at [1087, 319] on link "Viber" at bounding box center [1082, 317] width 44 height 27
click at [562, 548] on div "Оплата Післяплата" at bounding box center [365, 553] width 396 height 213
drag, startPoint x: 283, startPoint y: 22, endPoint x: 346, endPoint y: 18, distance: 62.9
click at [346, 18] on span "№366200022" at bounding box center [324, 18] width 90 height 15
copy span "366200022"
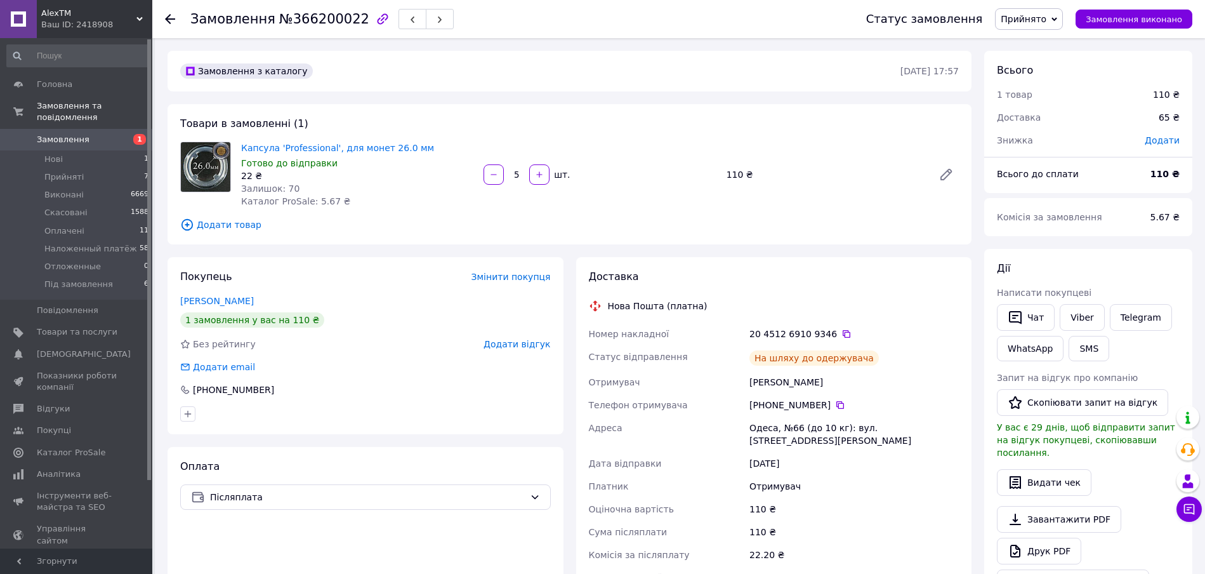
click at [508, 547] on div "Оплата Післяплата" at bounding box center [365, 553] width 396 height 213
click at [841, 336] on icon at bounding box center [846, 334] width 10 height 10
click at [1037, 16] on span "Прийнято" at bounding box center [1024, 19] width 46 height 10
click at [1055, 102] on li "Наложенный платёж" at bounding box center [1047, 101] width 105 height 19
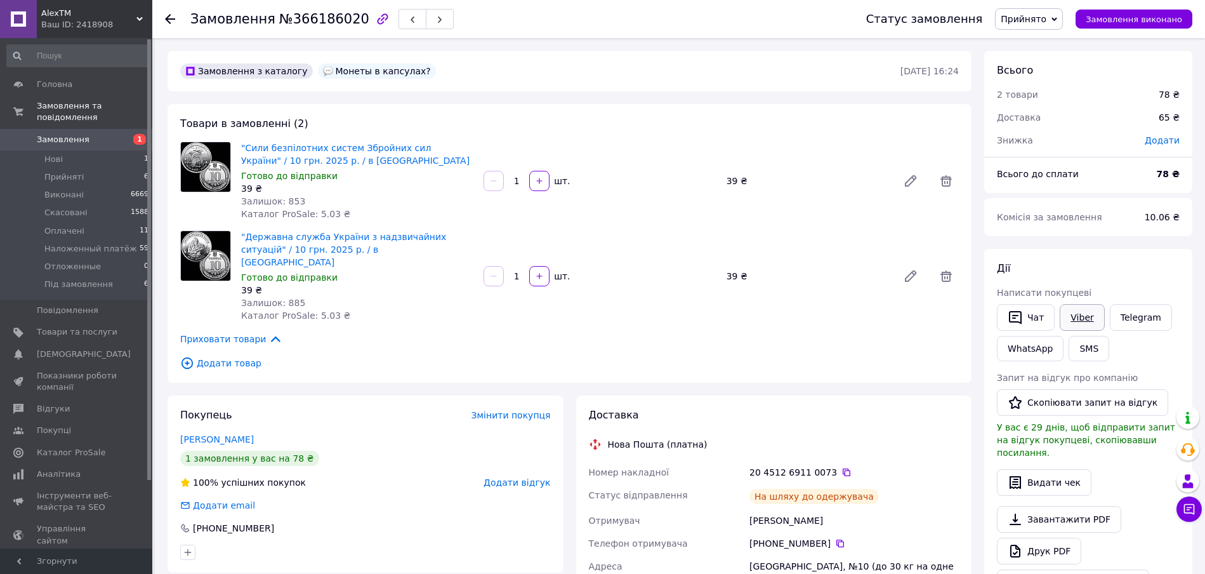
click at [1082, 322] on link "Viber" at bounding box center [1082, 317] width 44 height 27
click at [1024, 315] on button "Чат" at bounding box center [1026, 317] width 58 height 27
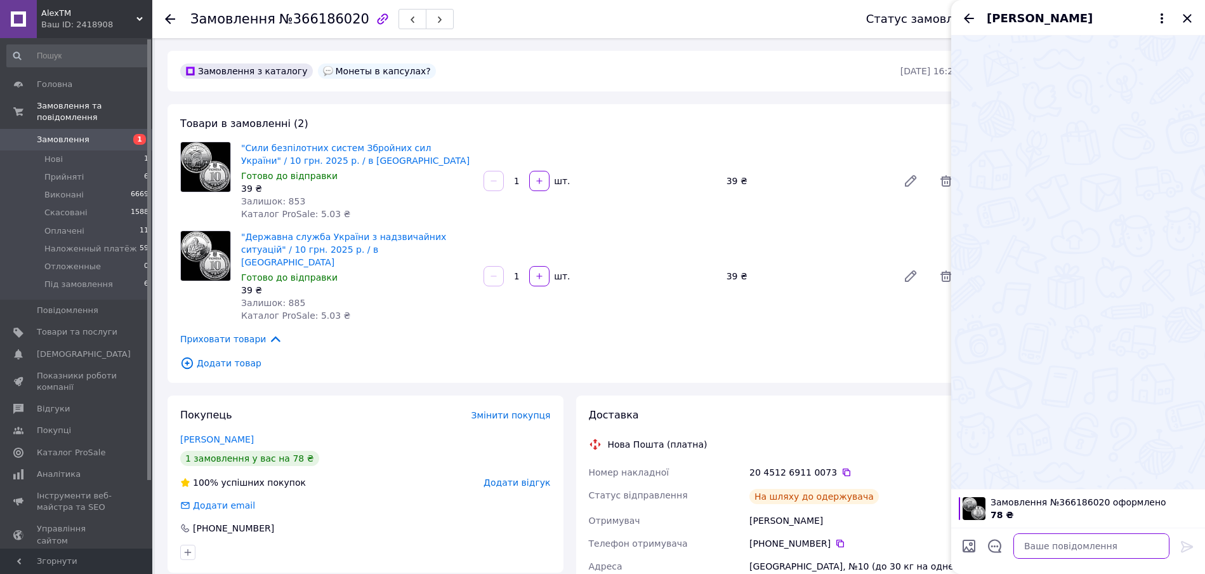
paste textarea "Вітаю, Ваше замовлення (366200022) відправлене Новою поштою. Ваш √ ттн 20451269…"
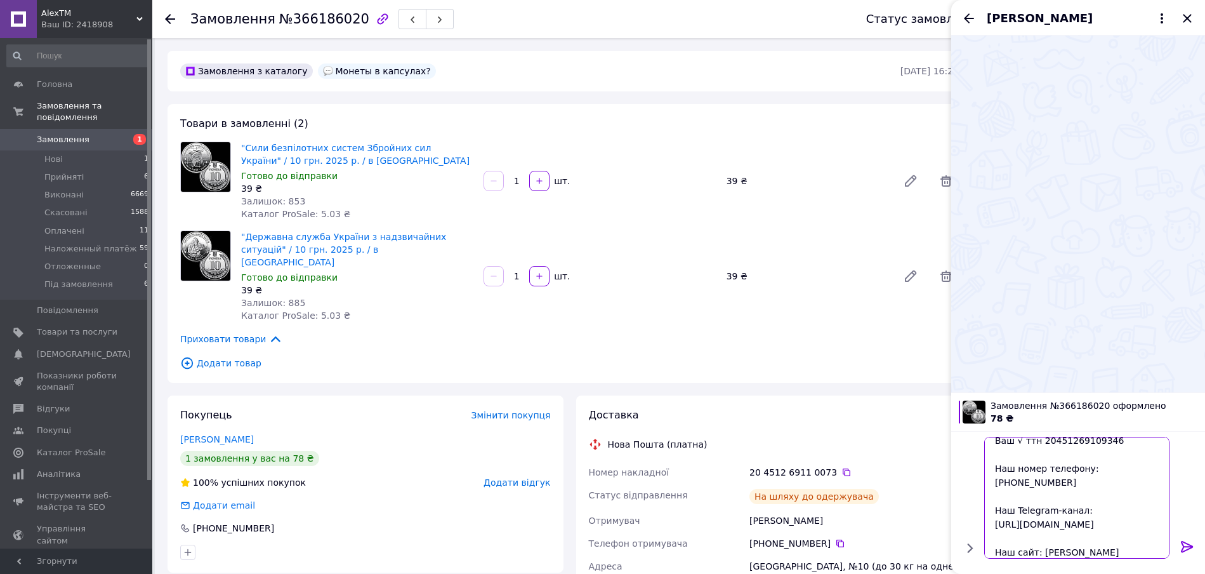
scroll to position [43, 0]
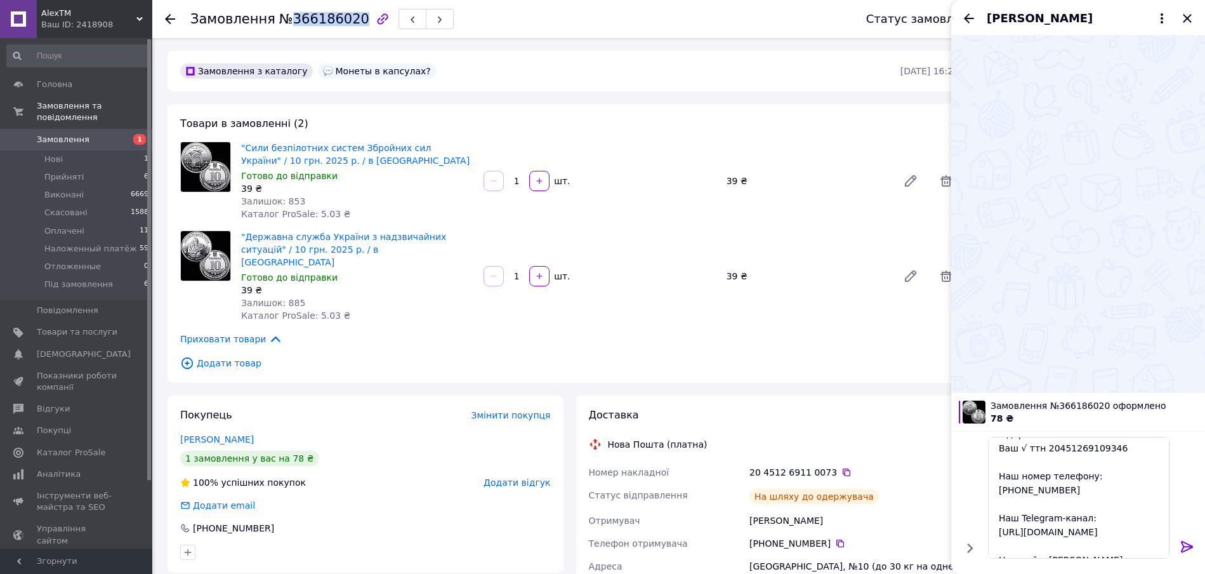
drag, startPoint x: 286, startPoint y: 17, endPoint x: 345, endPoint y: 20, distance: 59.1
click at [345, 20] on span "№366186020" at bounding box center [324, 18] width 90 height 15
copy span "366186020"
drag, startPoint x: 1119, startPoint y: 464, endPoint x: 1078, endPoint y: 464, distance: 40.6
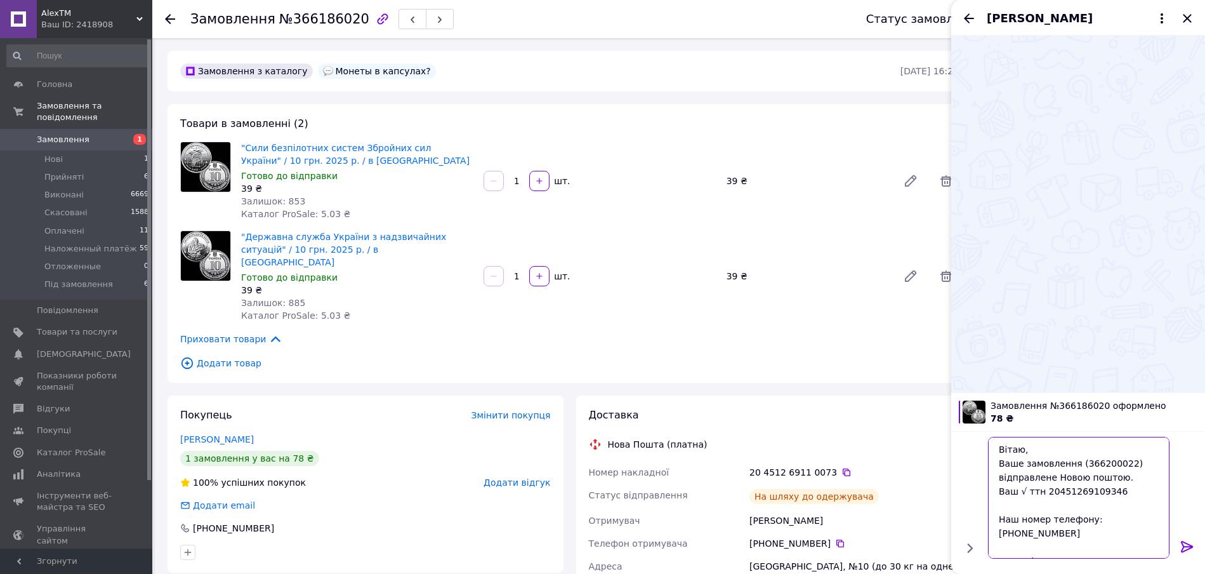
click at [1078, 464] on textarea "Вітаю, Ваше замовлення (366200022) відправлене Новою поштою. Ваш √ ттн 20451269…" at bounding box center [1078, 498] width 181 height 122
paste textarea "186020"
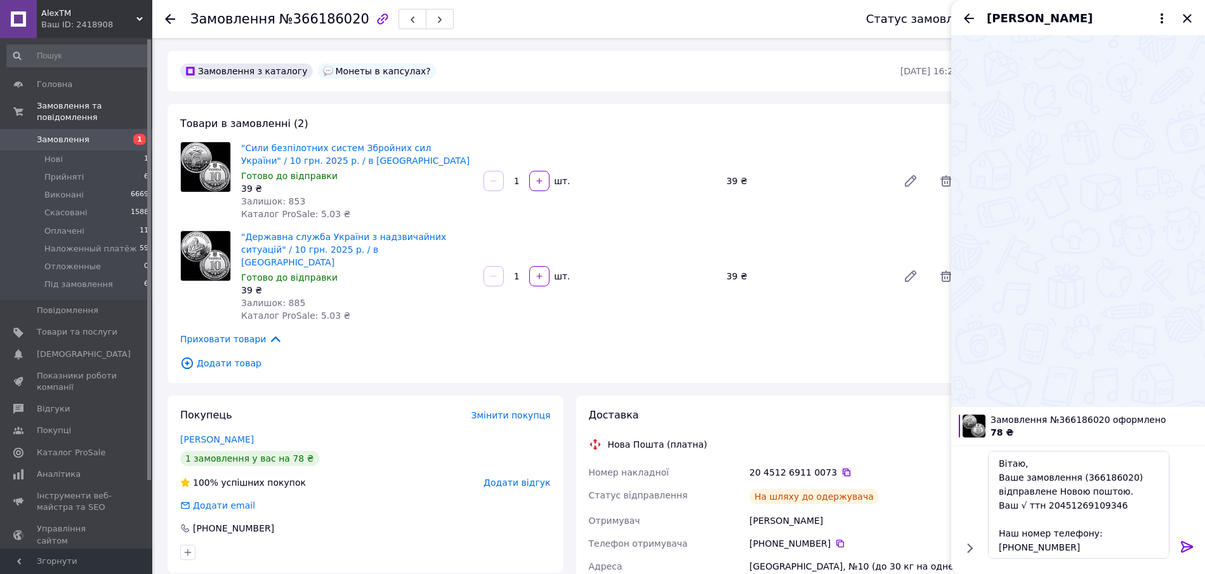
click at [841, 467] on icon at bounding box center [846, 472] width 10 height 10
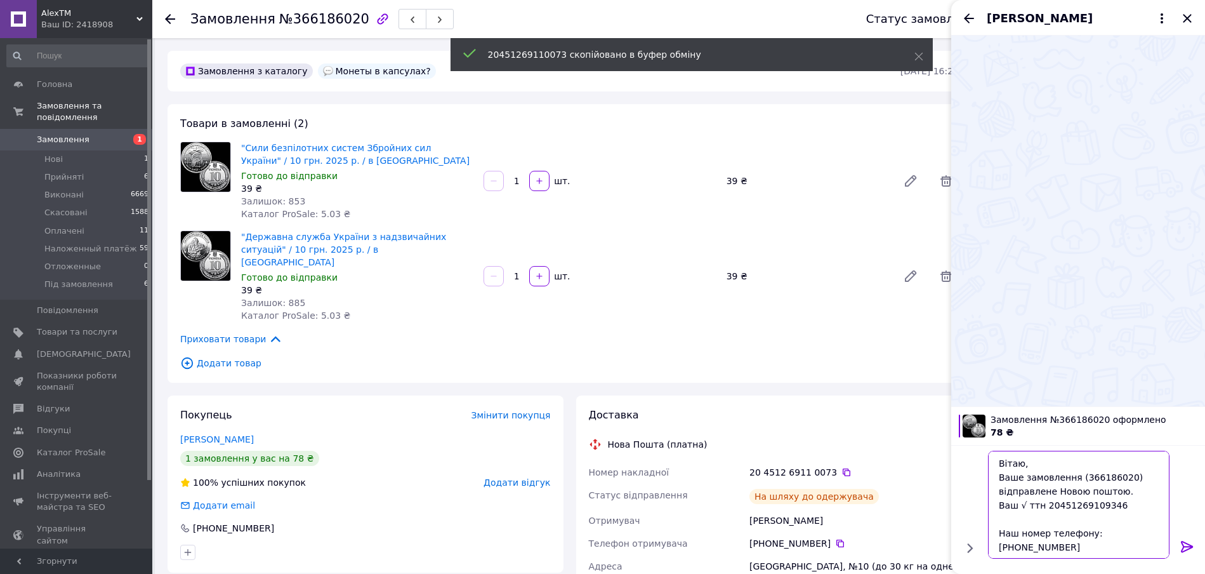
drag, startPoint x: 1110, startPoint y: 500, endPoint x: 1042, endPoint y: 504, distance: 67.4
click at [1042, 504] on textarea "Вітаю, Ваше замовлення (366186020) відправлене Новою поштою. Ваш √ ттн 20451269…" at bounding box center [1078, 504] width 181 height 108
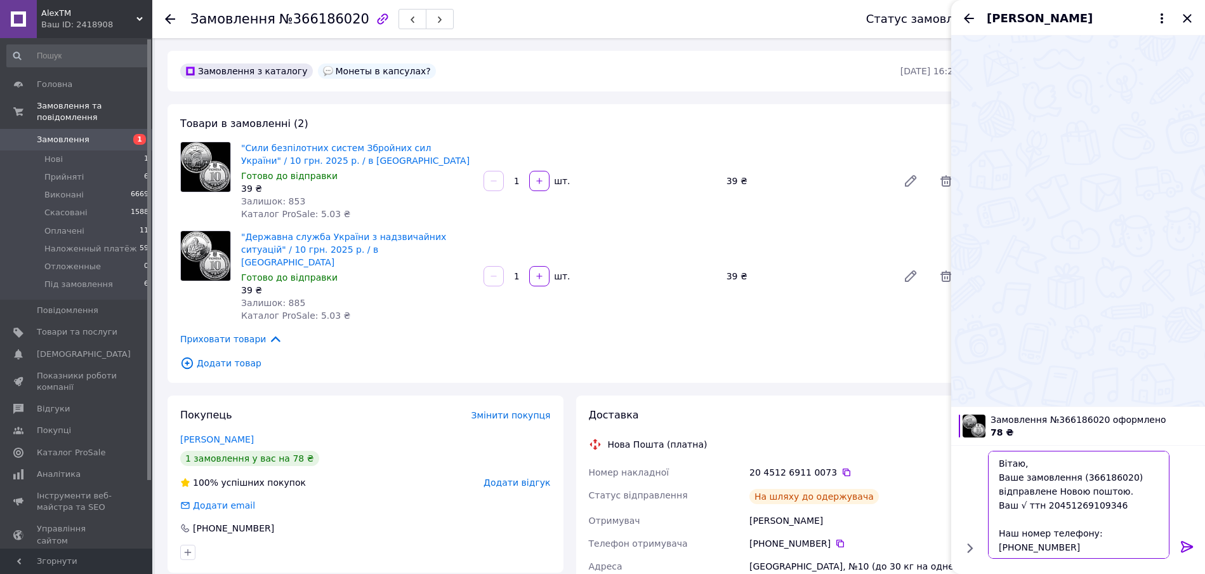
paste textarea "10073"
type textarea "Вітаю, Ваше замовлення (366186020) відправлене Новою поштою. Ваш √ ттн 20451269…"
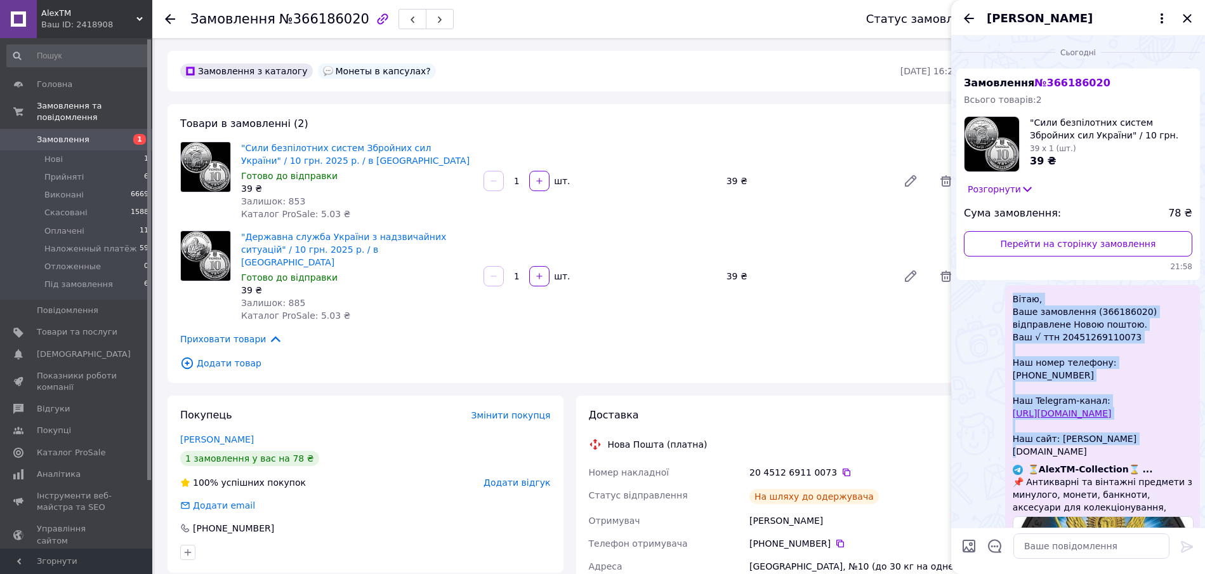
drag, startPoint x: 1014, startPoint y: 298, endPoint x: 1119, endPoint y: 422, distance: 163.0
click at [1119, 422] on span "Вітаю, Ваше замовлення (366186020) відправлене Новою поштою. Ваш √ ттн 20451269…" at bounding box center [1103, 374] width 180 height 165
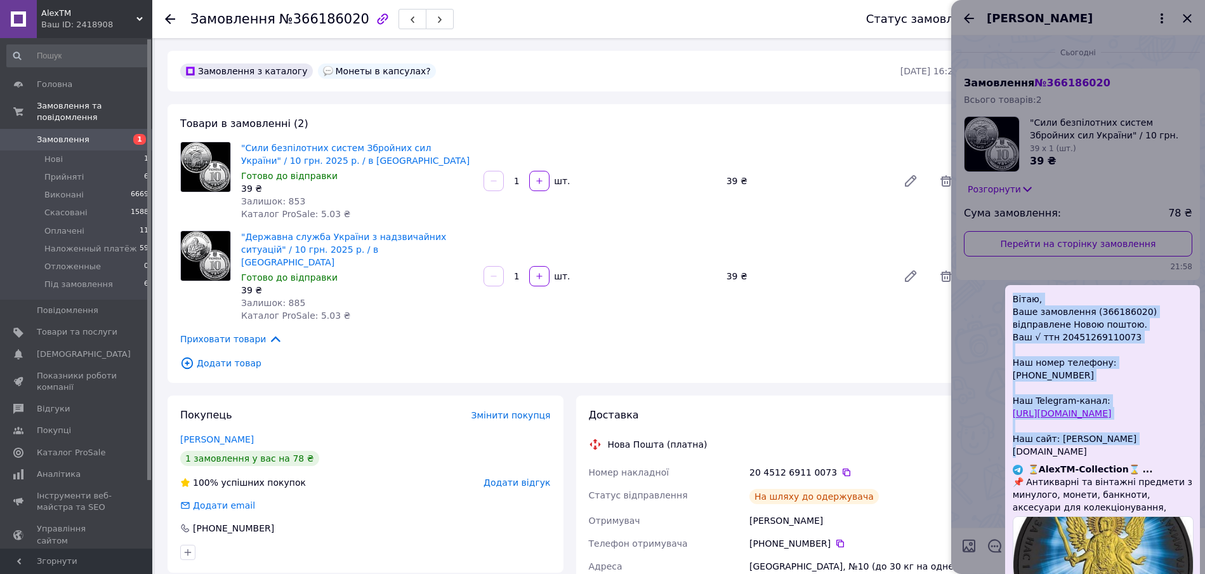
copy span "Вітаю, Ваше замовлення (366186020) відправлене Новою поштою. Ваш √ ттн 20451269…"
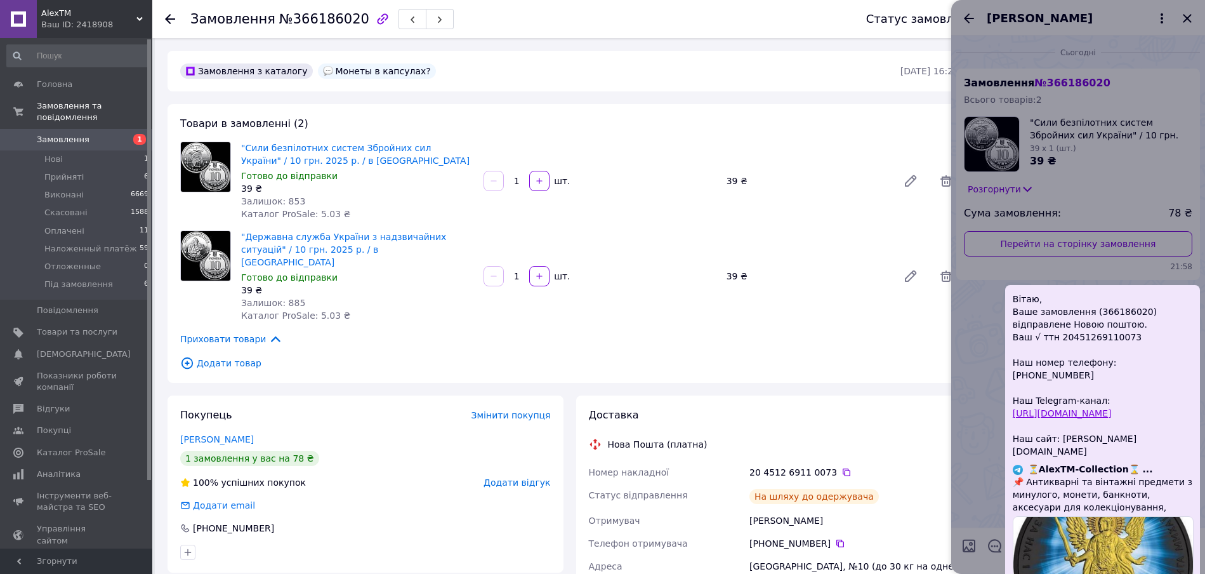
click at [1186, 19] on div at bounding box center [1078, 287] width 254 height 574
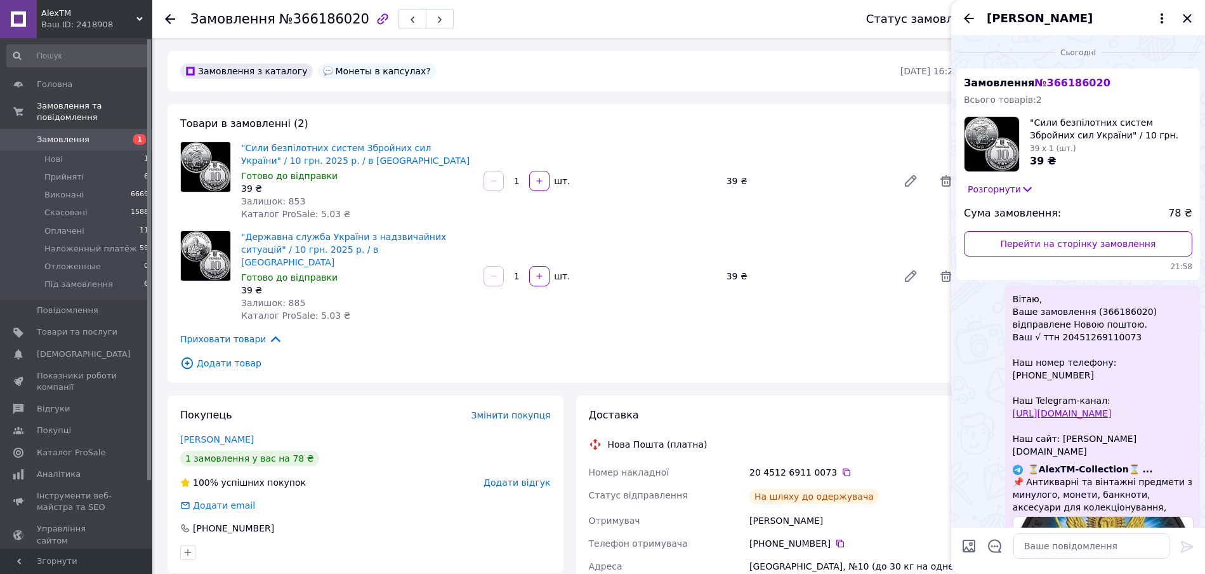
click at [1189, 23] on icon "Закрити" at bounding box center [1186, 18] width 15 height 15
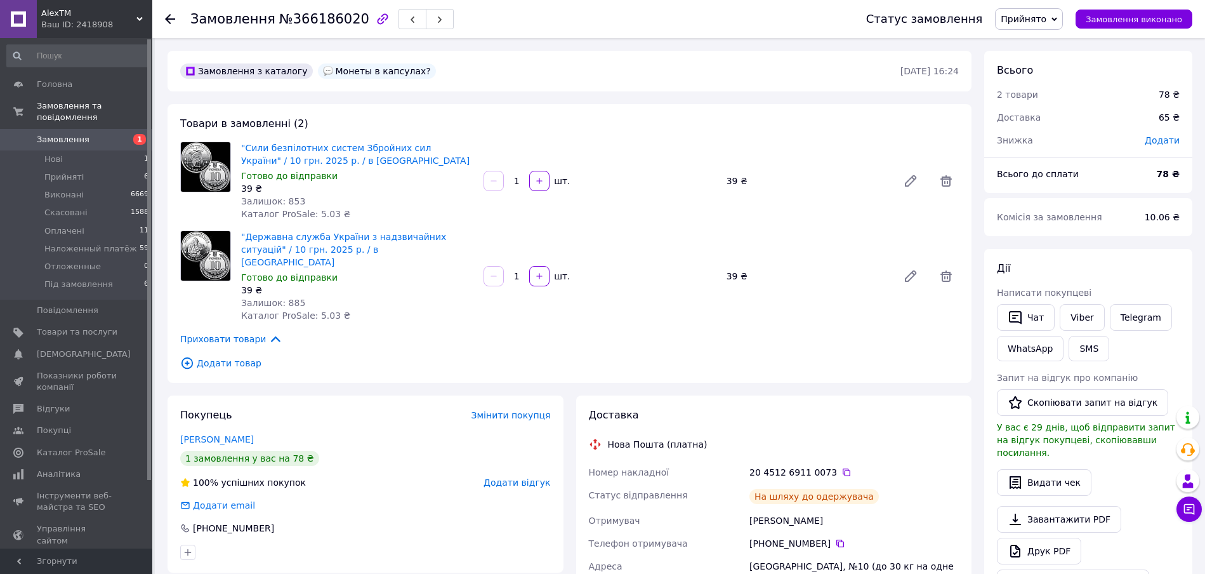
click at [1046, 20] on span "Прийнято" at bounding box center [1024, 19] width 46 height 10
click at [1075, 98] on li "Наложенный платёж" at bounding box center [1047, 101] width 105 height 19
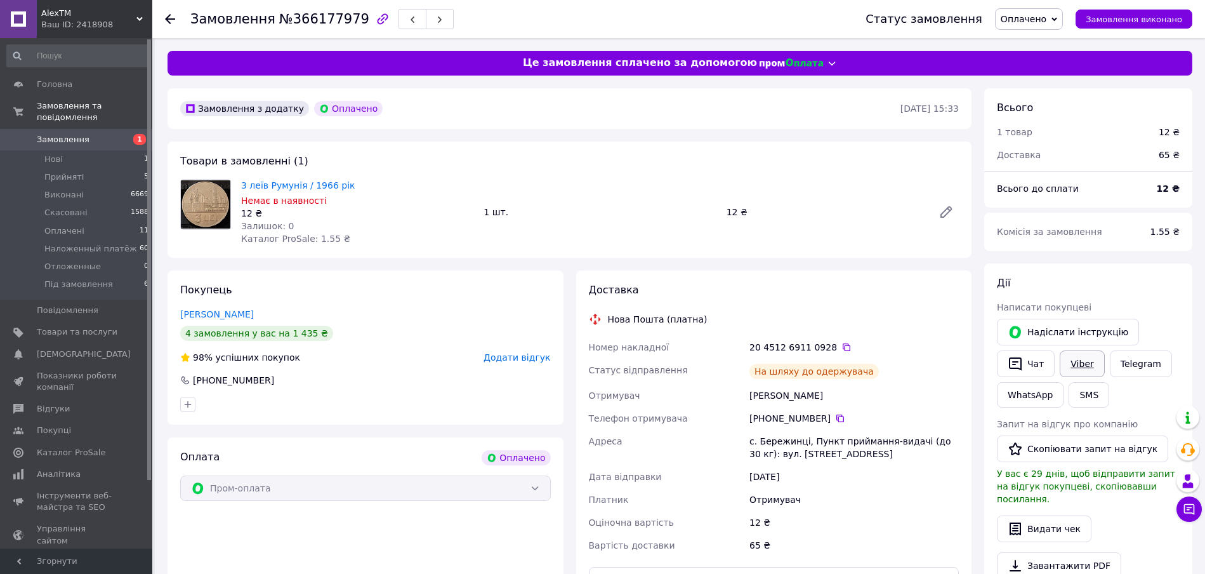
click at [1073, 360] on link "Viber" at bounding box center [1082, 363] width 44 height 27
click at [1039, 363] on button "Чат" at bounding box center [1026, 363] width 58 height 27
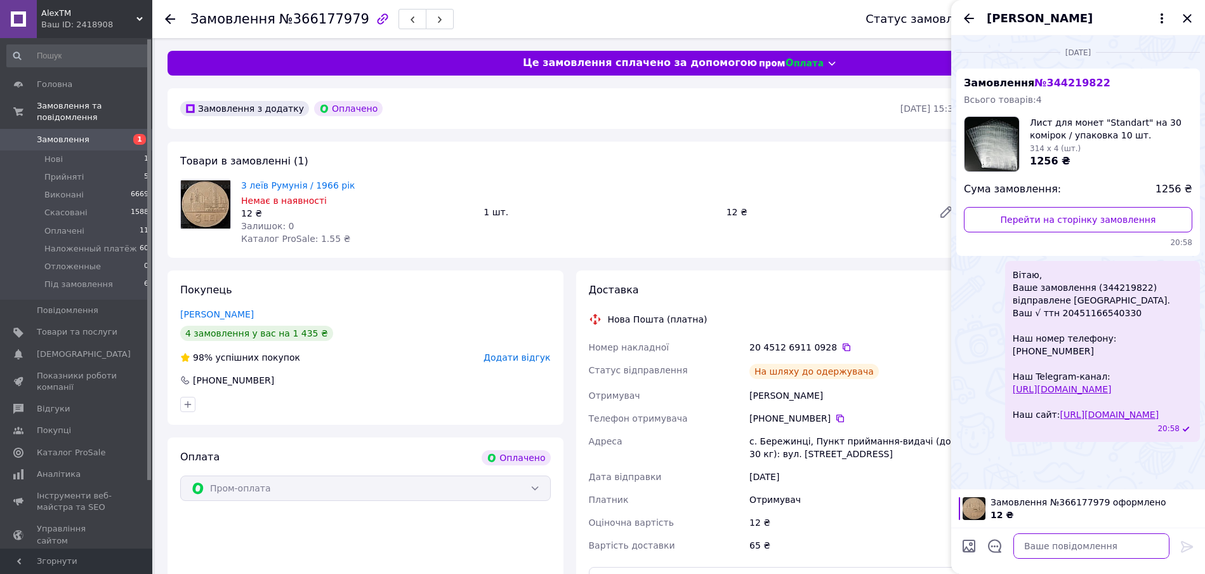
paste textarea "Вітаю, Ваше замовлення (366186020) відправлене Новою поштою. Ваш √ ттн 20451269…"
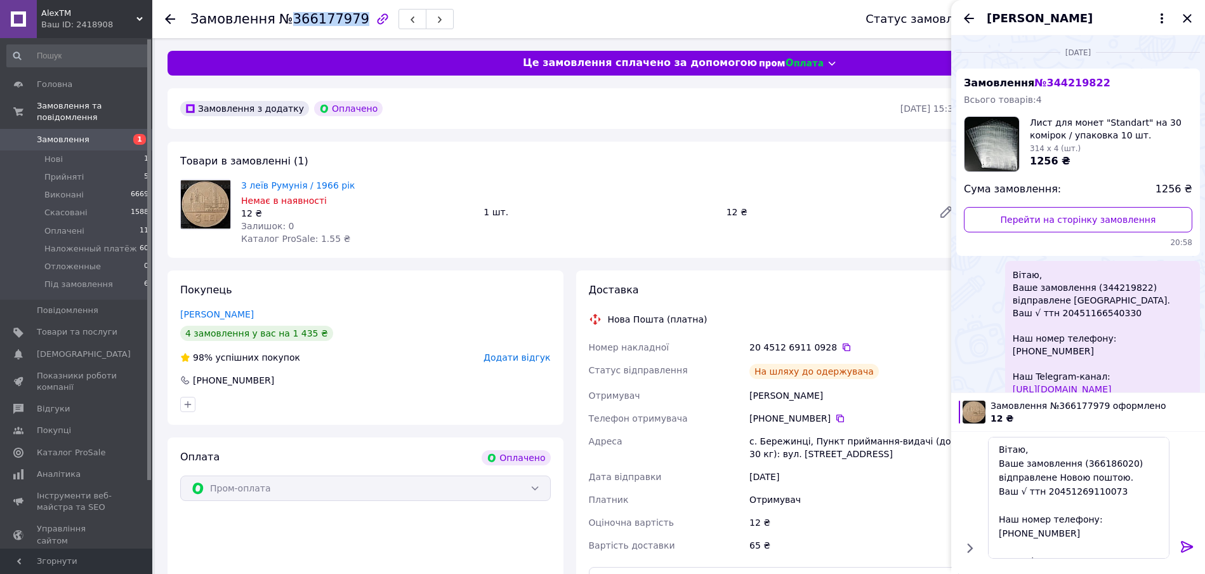
drag, startPoint x: 286, startPoint y: 21, endPoint x: 347, endPoint y: 19, distance: 60.9
click at [347, 19] on span "№366177979" at bounding box center [324, 18] width 90 height 15
copy span "366177979"
drag, startPoint x: 1075, startPoint y: 468, endPoint x: 1118, endPoint y: 466, distance: 42.6
click at [1118, 466] on textarea "Вітаю, Ваше замовлення (366186020) відправлене Новою поштою. Ваш √ ттн 20451269…" at bounding box center [1078, 498] width 181 height 122
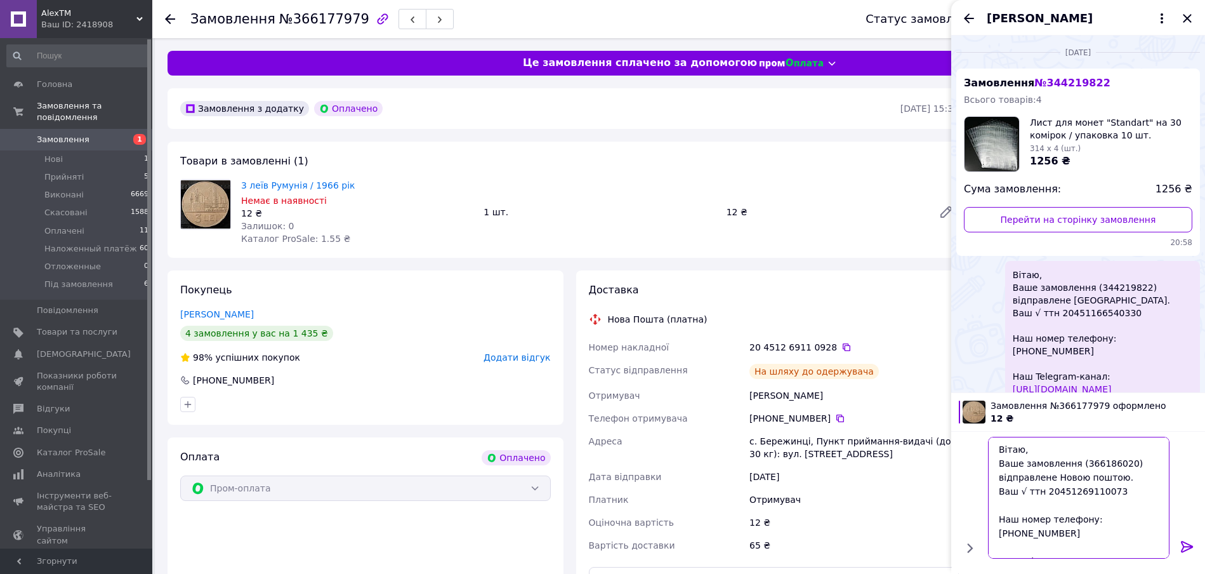
paste textarea "77979"
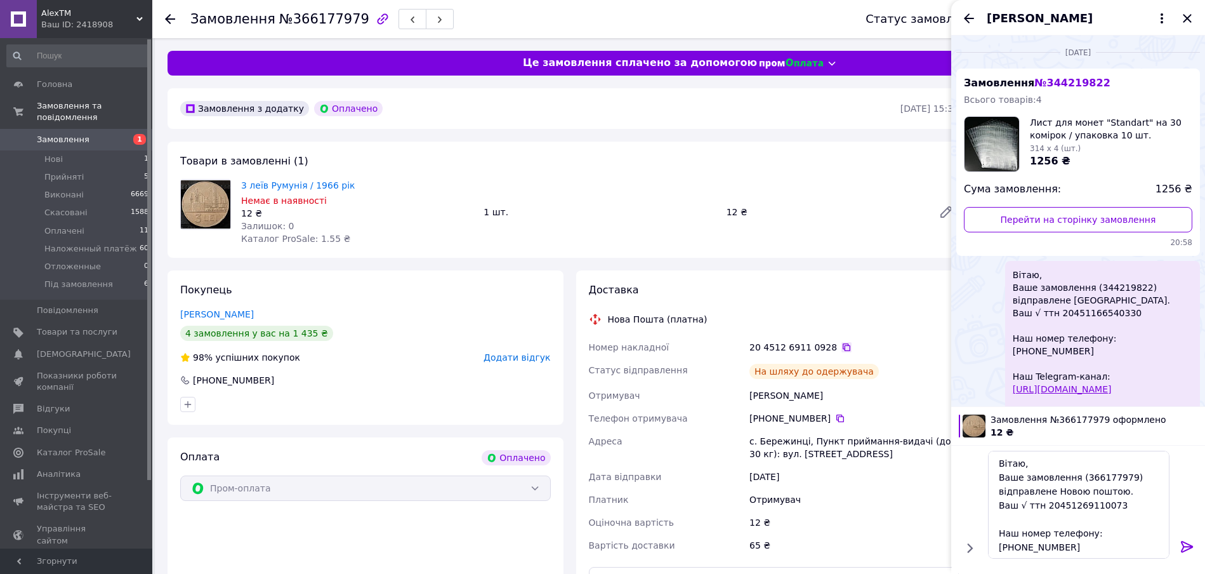
click at [843, 345] on icon at bounding box center [847, 347] width 8 height 8
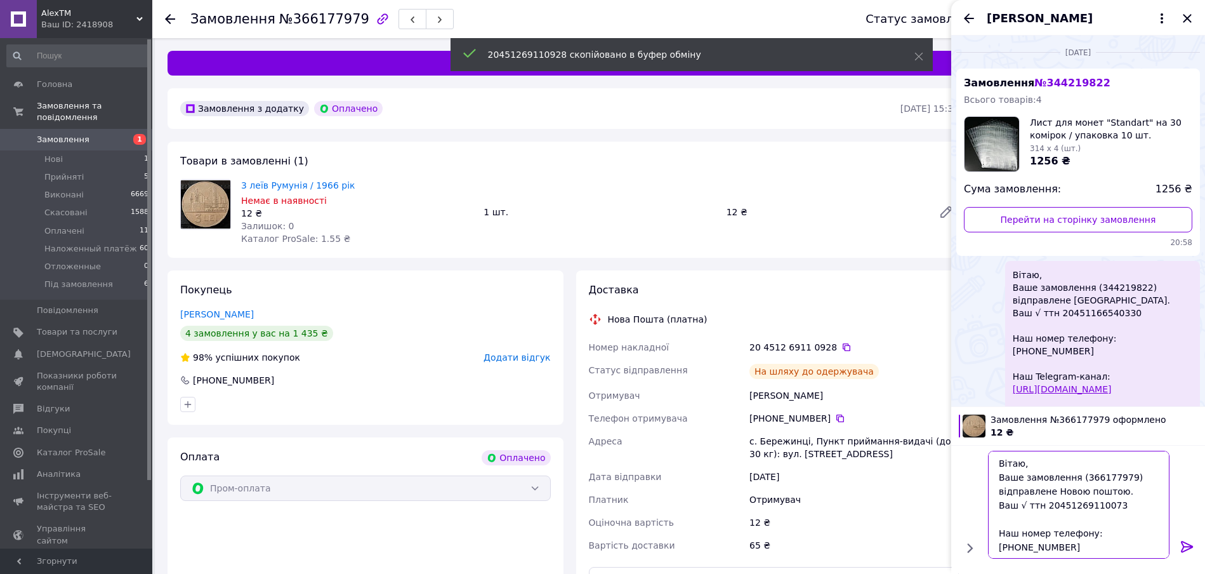
drag, startPoint x: 1113, startPoint y: 511, endPoint x: 1042, endPoint y: 506, distance: 71.3
click at [1042, 506] on textarea "Вітаю, Ваше замовлення (366177979) відправлене Новою поштою. Ваш √ ттн 20451269…" at bounding box center [1078, 504] width 181 height 108
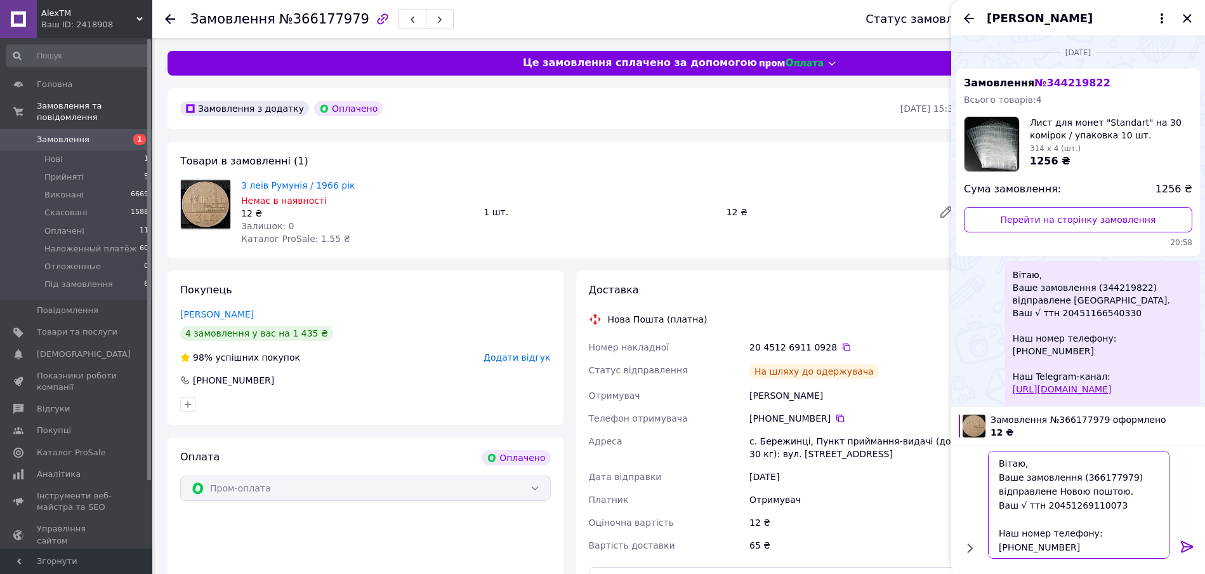
paste textarea "928"
type textarea "Вітаю, Ваше замовлення (366177979) відправлене Новою поштою. Ваш √ ттн 20451269…"
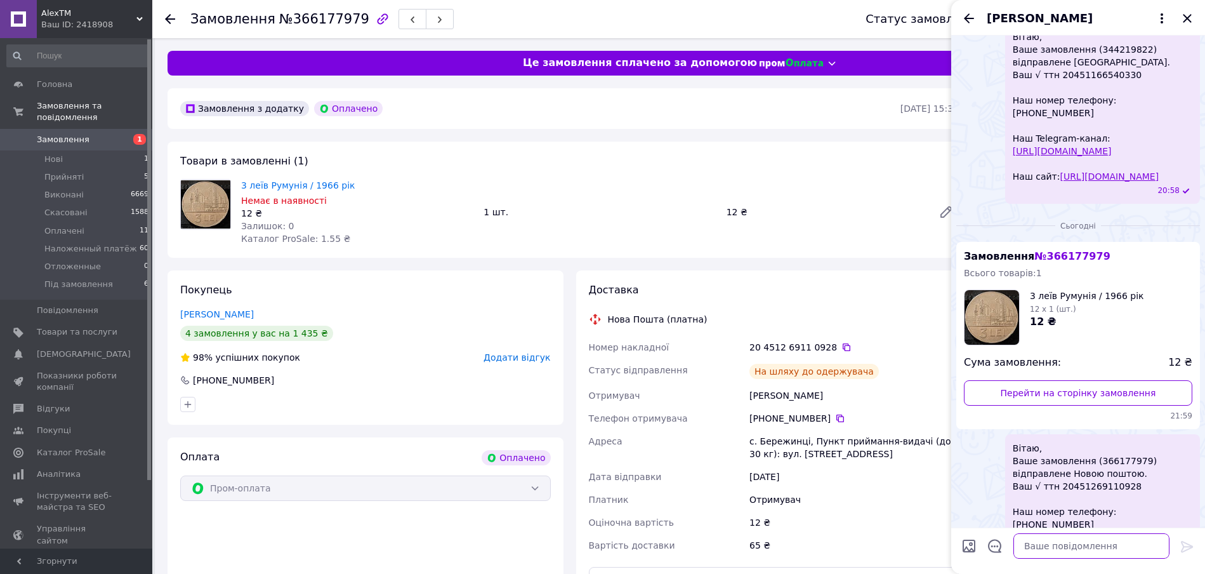
scroll to position [473, 0]
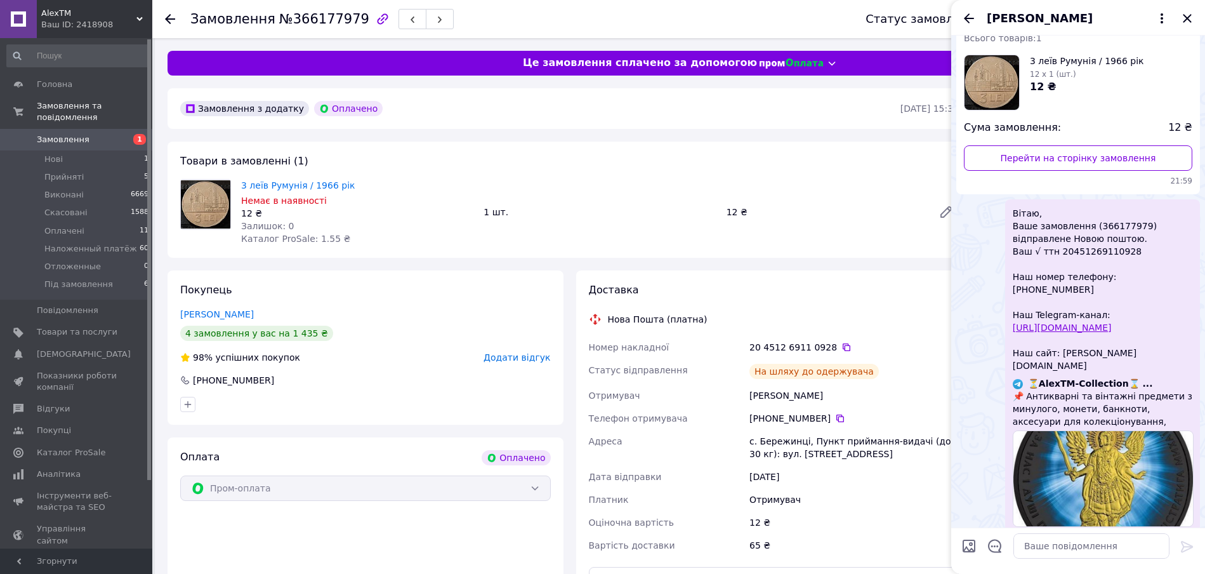
click at [867, 187] on div "3 леїв Румунія / 1966 рік Немає в наявності 12 ₴ Залишок: 0 Каталог ProSale: 1.…" at bounding box center [600, 211] width 728 height 71
click at [1190, 16] on icon "Закрити" at bounding box center [1187, 18] width 8 height 8
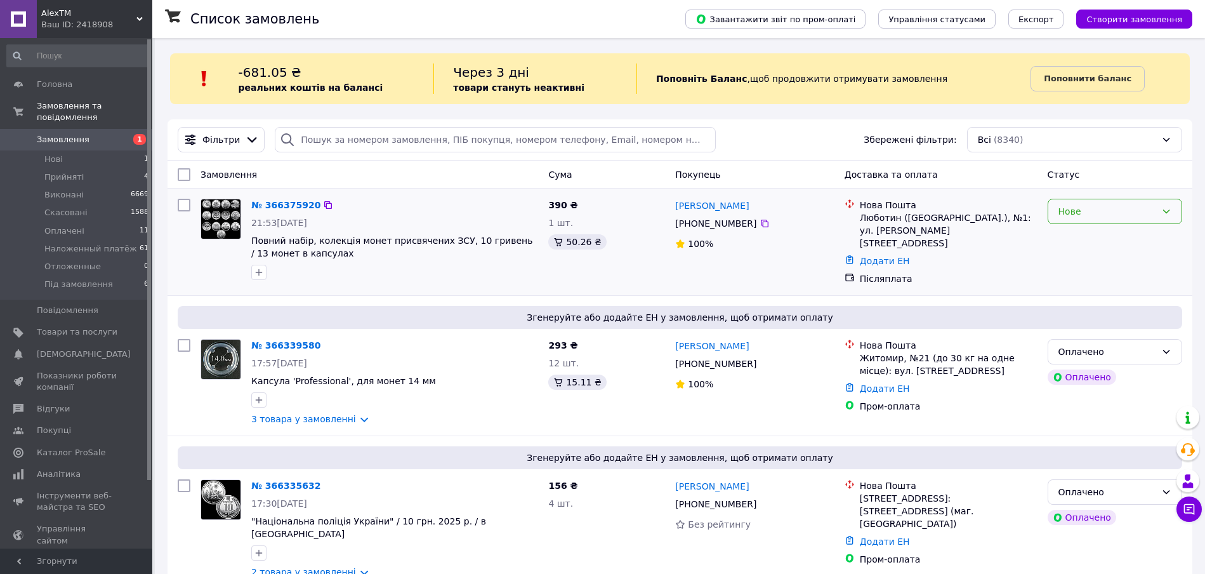
click at [1093, 220] on div "Нове" at bounding box center [1115, 211] width 135 height 25
click at [1094, 244] on li "Прийнято" at bounding box center [1114, 239] width 133 height 23
click at [286, 340] on link "№ 366339580" at bounding box center [285, 345] width 69 height 10
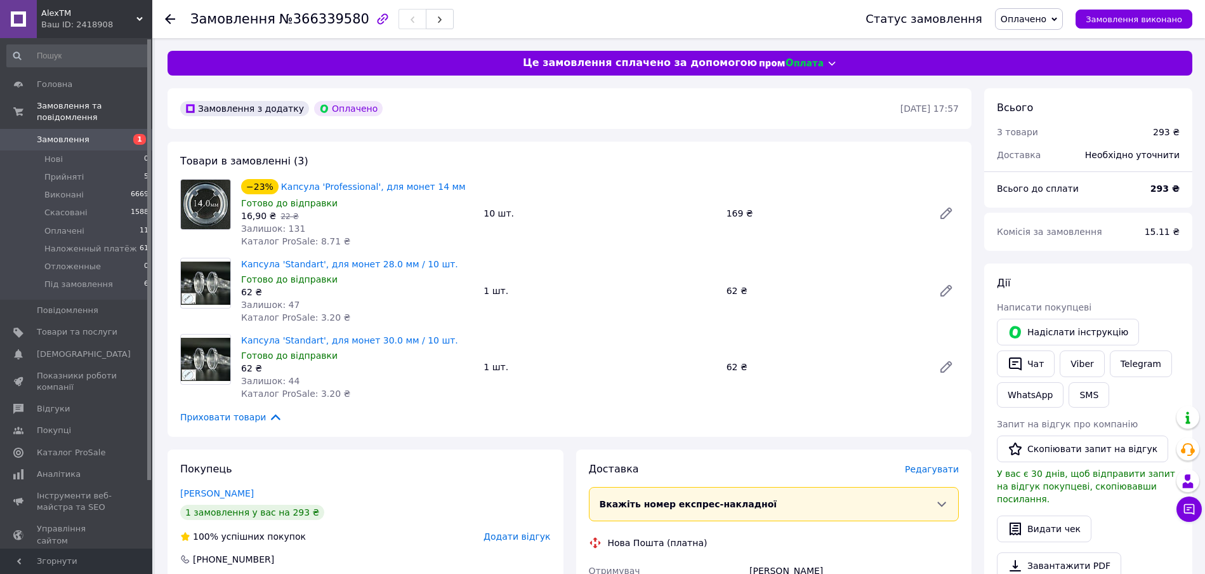
click at [118, 134] on span "1" at bounding box center [134, 139] width 35 height 11
